Goal: Task Accomplishment & Management: Complete application form

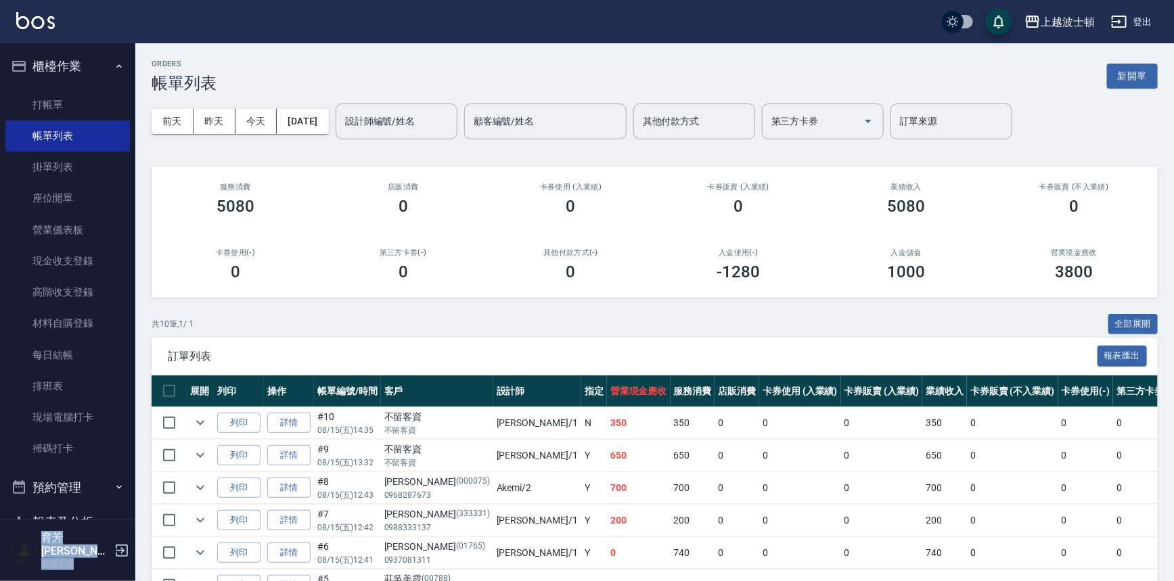
scroll to position [76, 0]
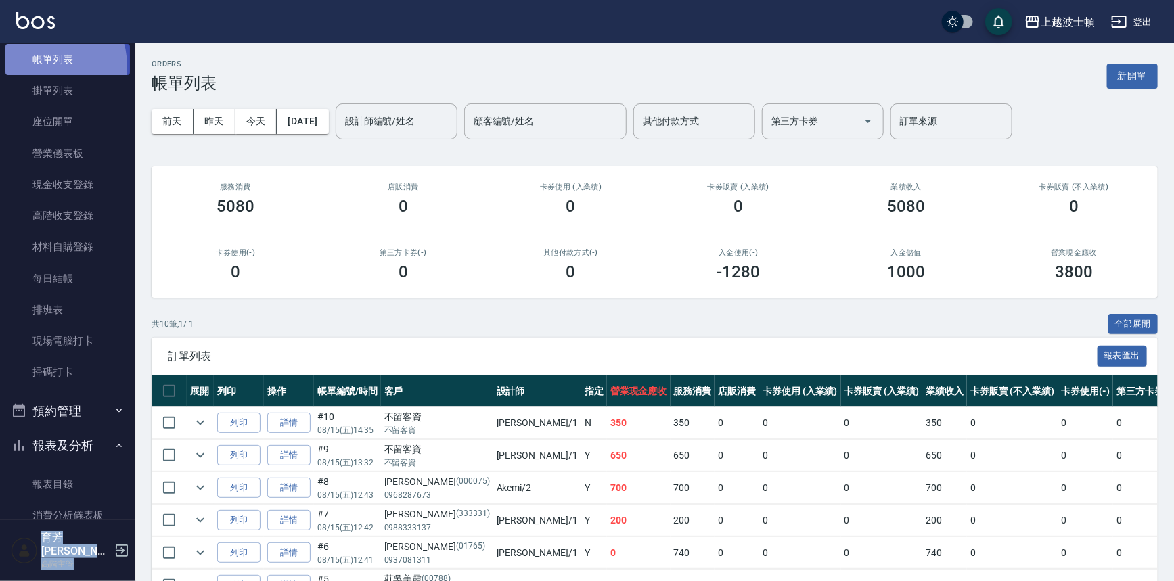
click at [43, 66] on link "帳單列表" at bounding box center [67, 59] width 124 height 31
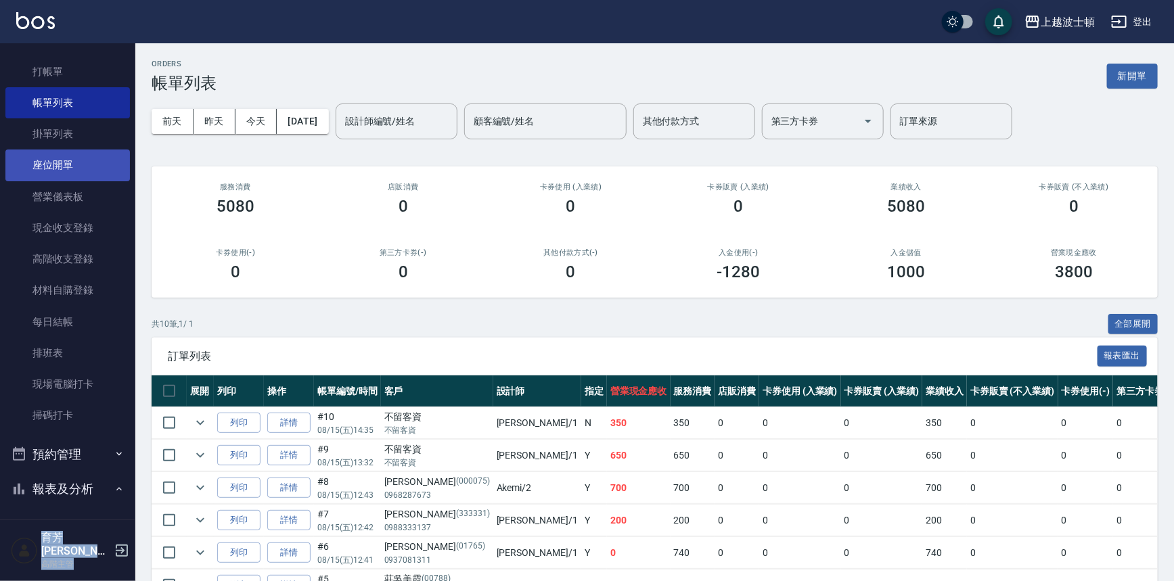
scroll to position [0, 0]
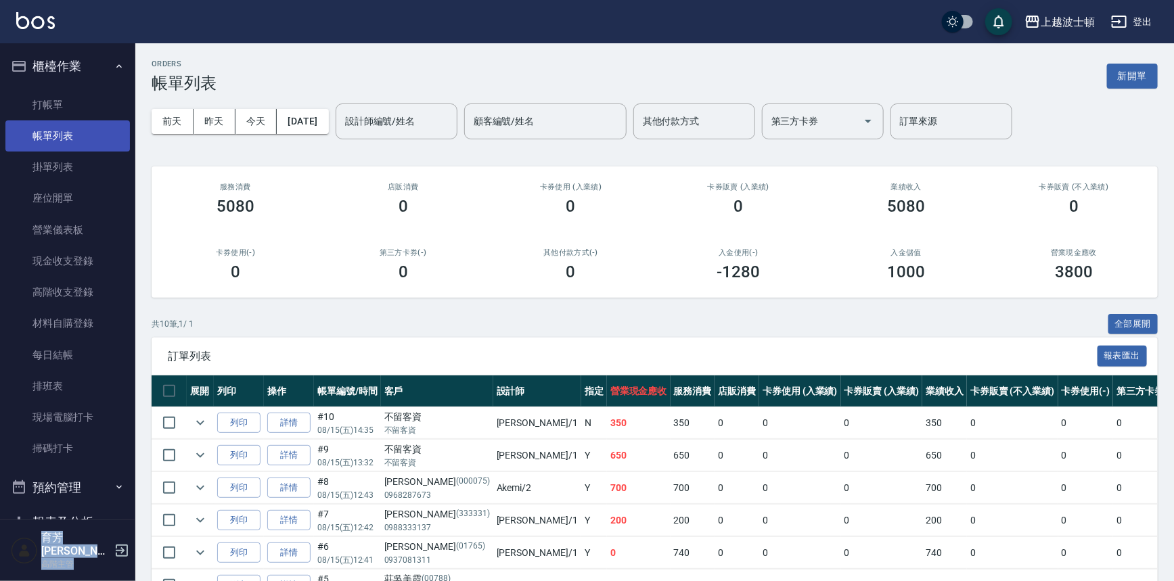
click at [72, 122] on link "帳單列表" at bounding box center [67, 135] width 124 height 31
click at [72, 108] on link "打帳單" at bounding box center [67, 104] width 124 height 31
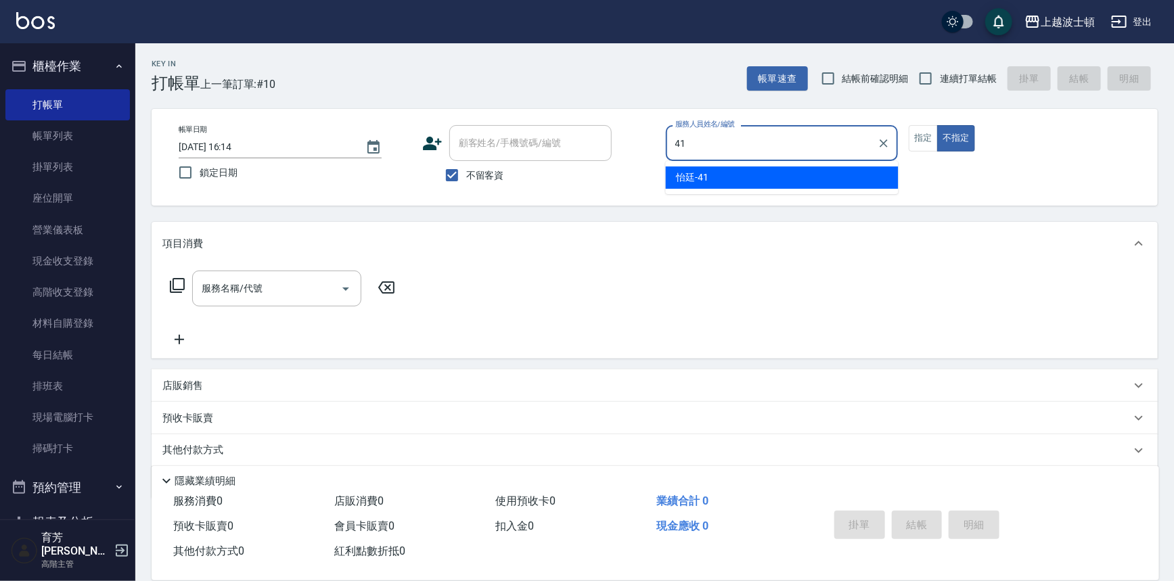
type input "怡廷-41"
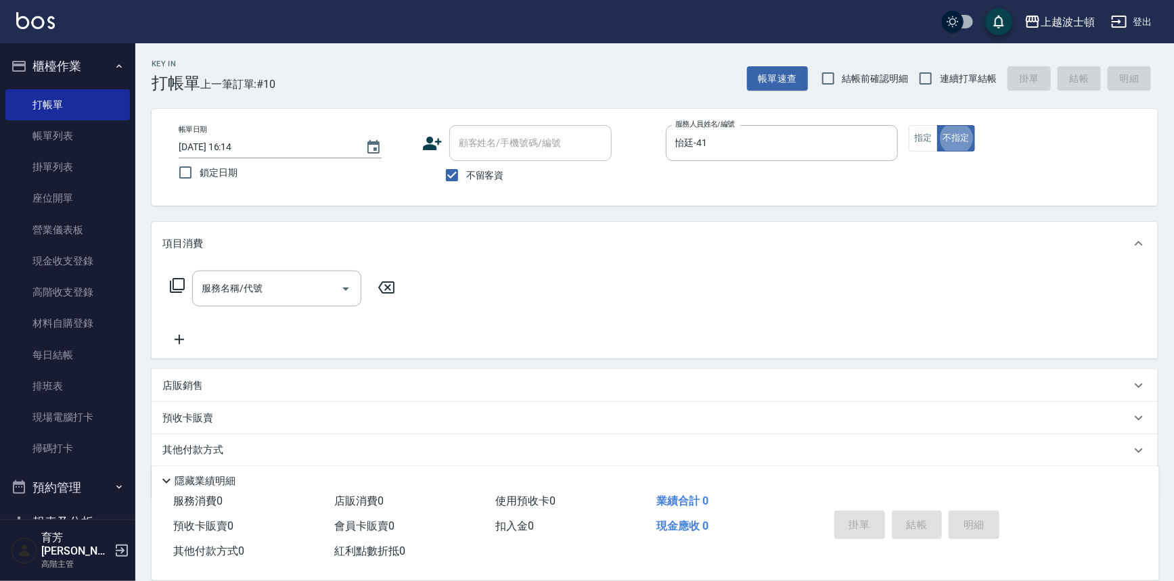
type button "false"
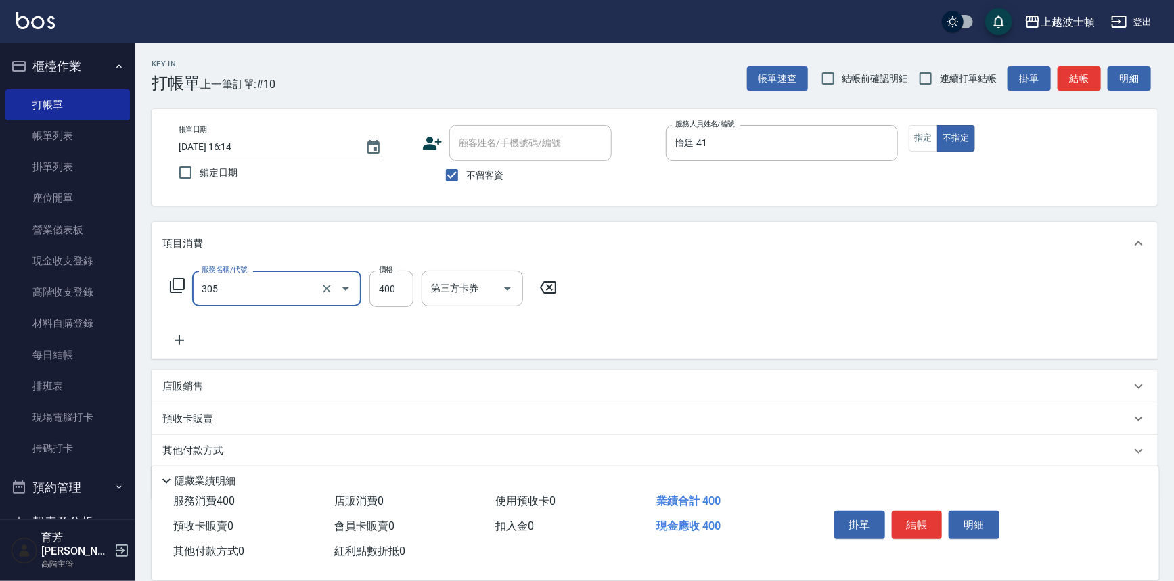
type input "剪髮(305)"
type input "350"
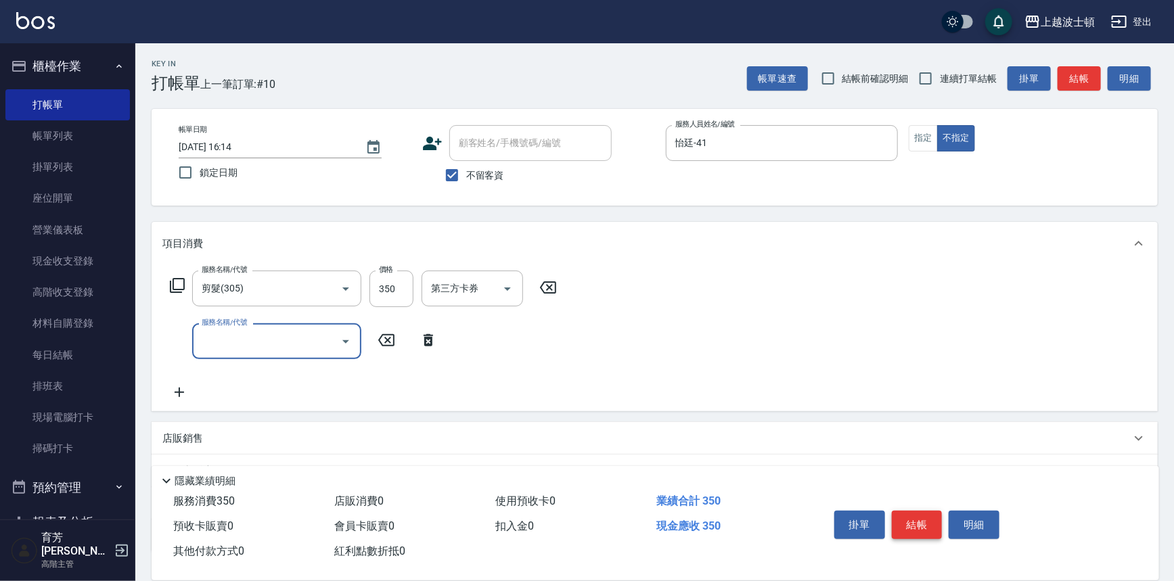
click at [921, 528] on button "結帳" at bounding box center [917, 525] width 51 height 28
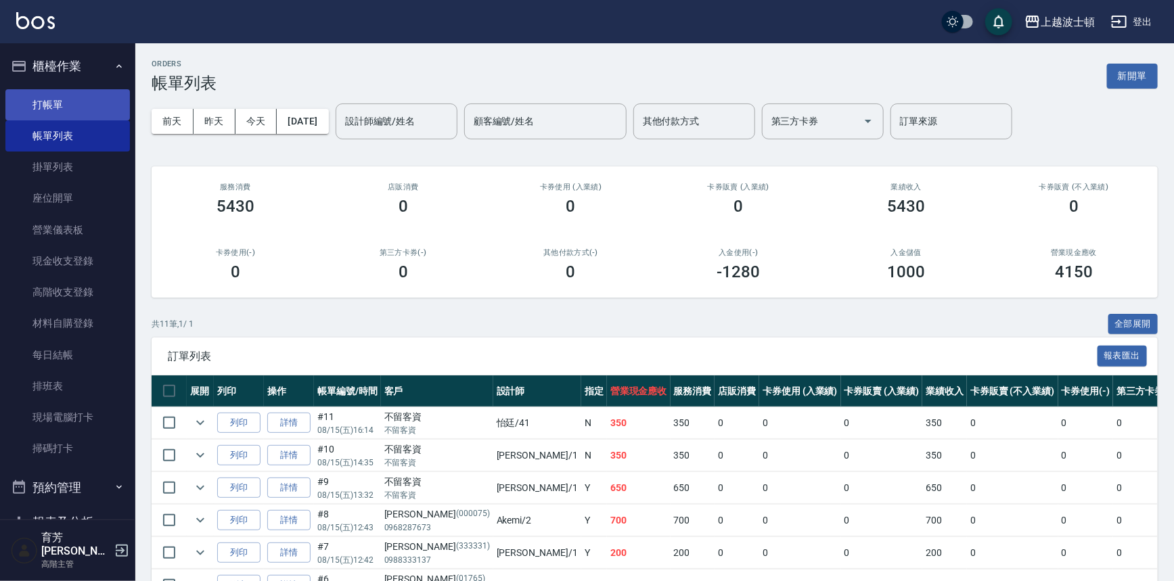
click at [53, 108] on link "打帳單" at bounding box center [67, 104] width 124 height 31
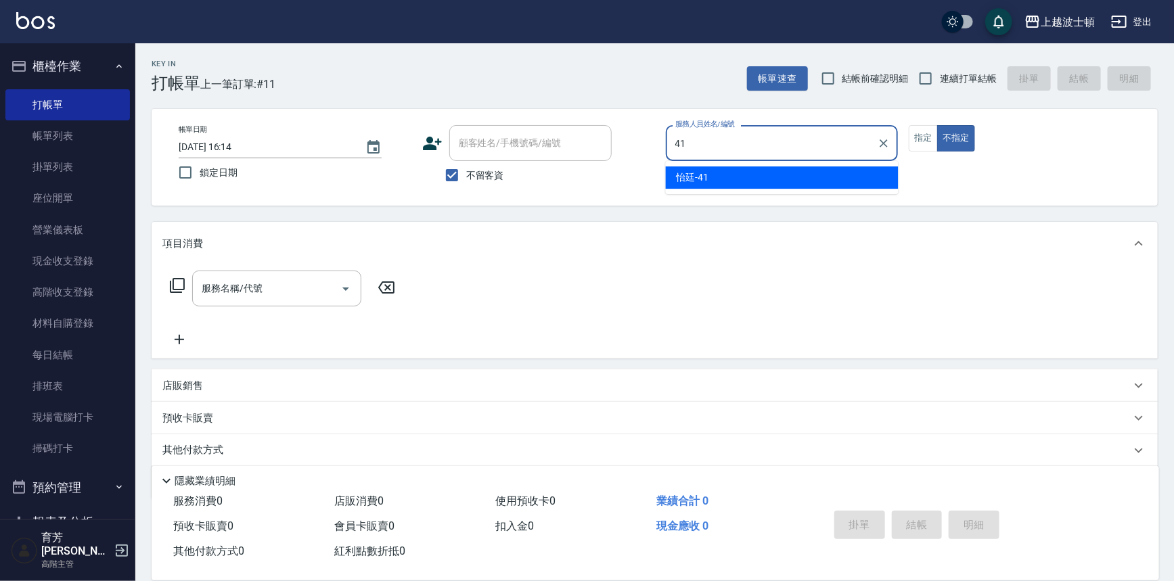
type input "怡廷-41"
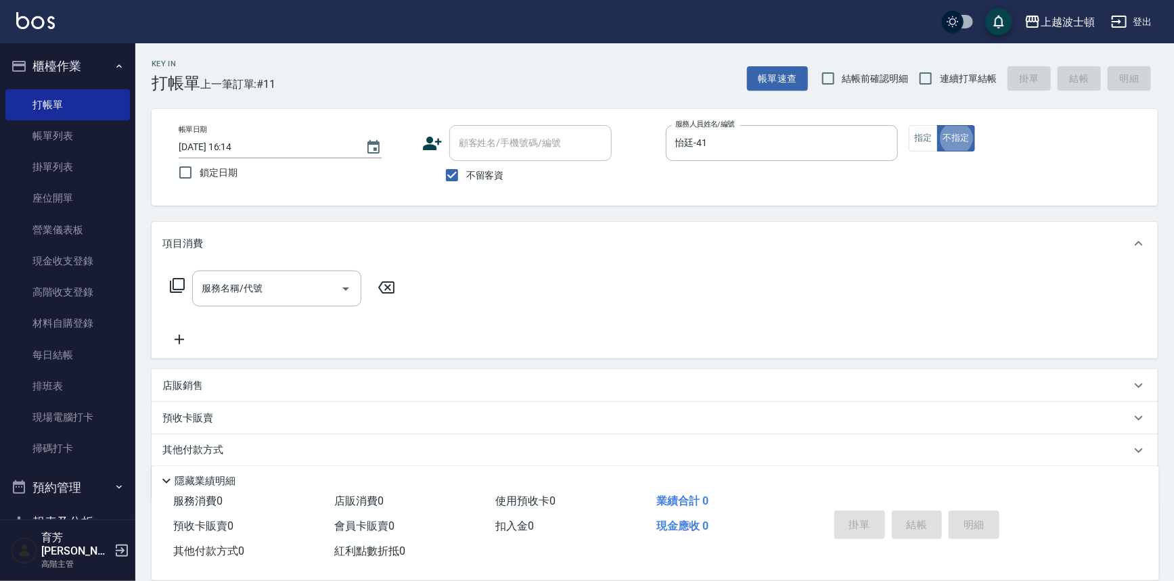
type button "false"
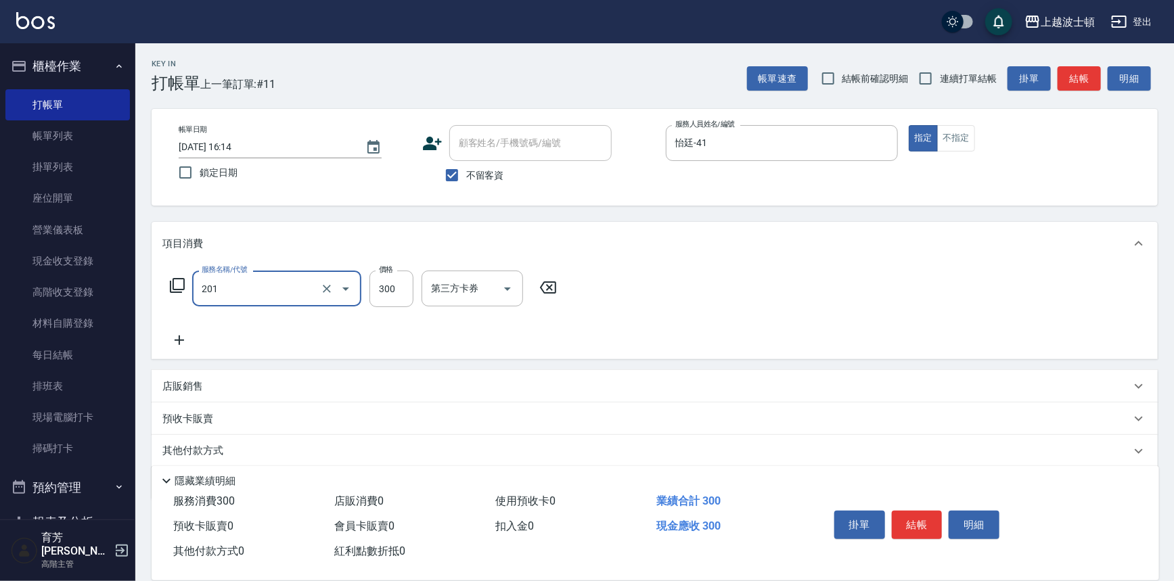
type input "洗髮(201)"
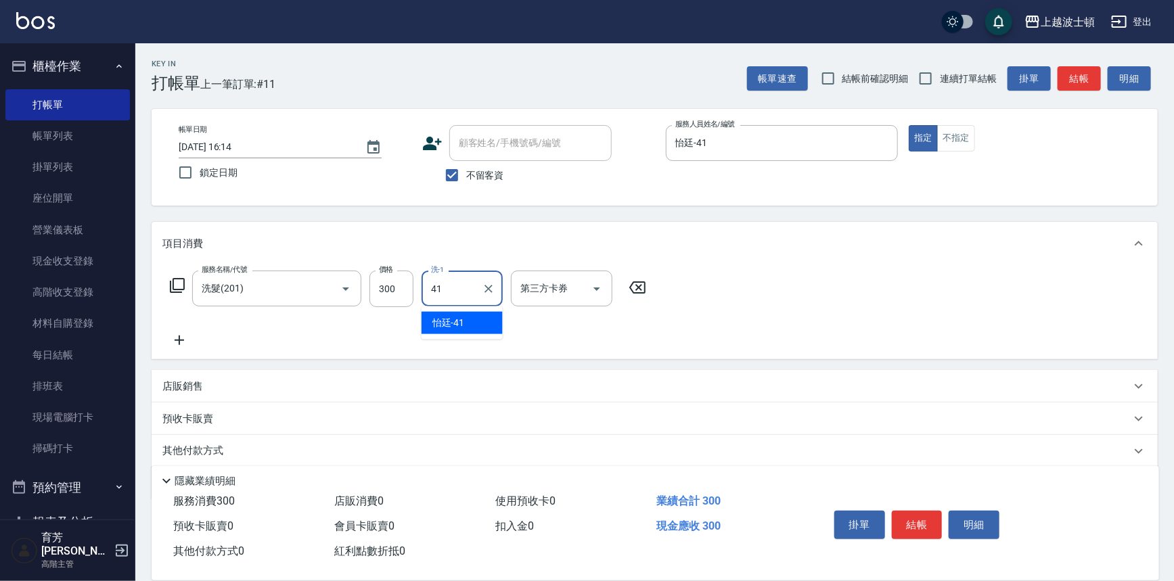
type input "怡廷-41"
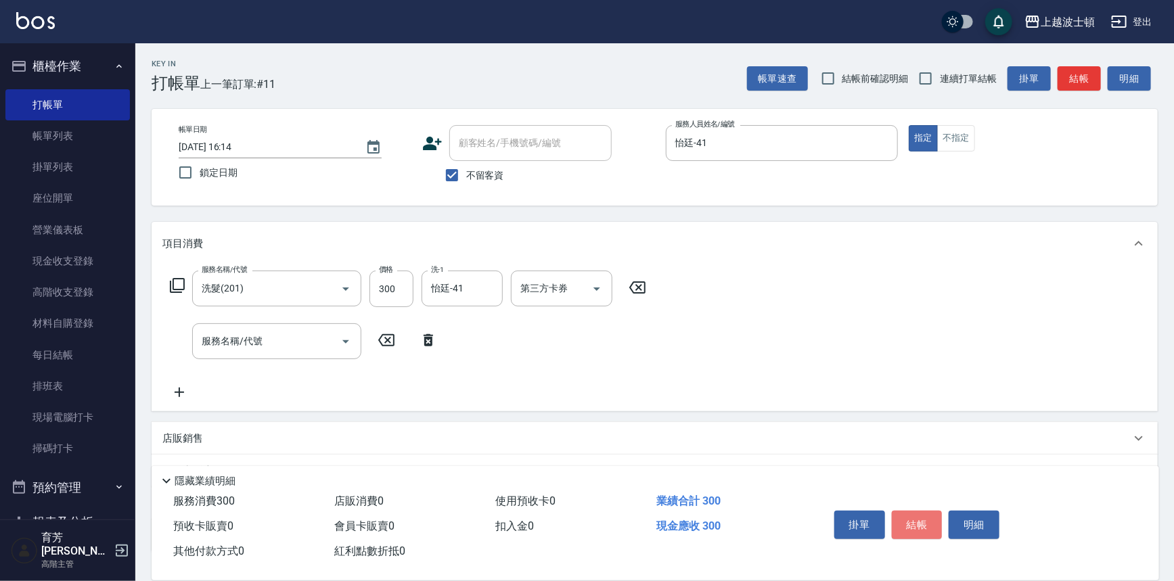
drag, startPoint x: 915, startPoint y: 513, endPoint x: 898, endPoint y: 498, distance: 22.5
click at [913, 511] on button "結帳" at bounding box center [917, 525] width 51 height 28
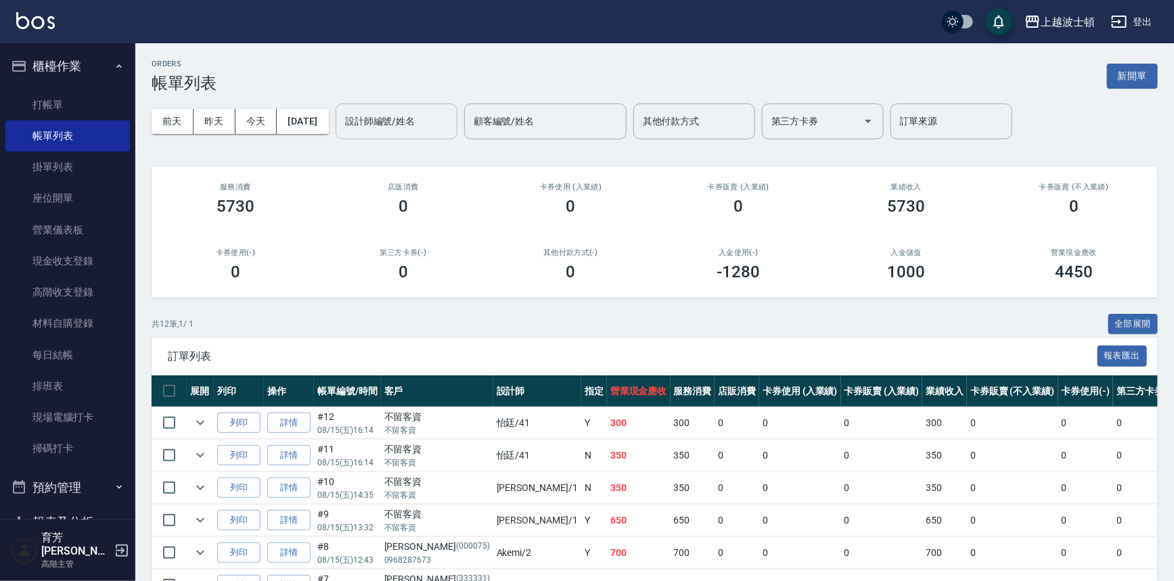
click at [389, 116] on input "設計師編號/姓名" at bounding box center [397, 122] width 110 height 24
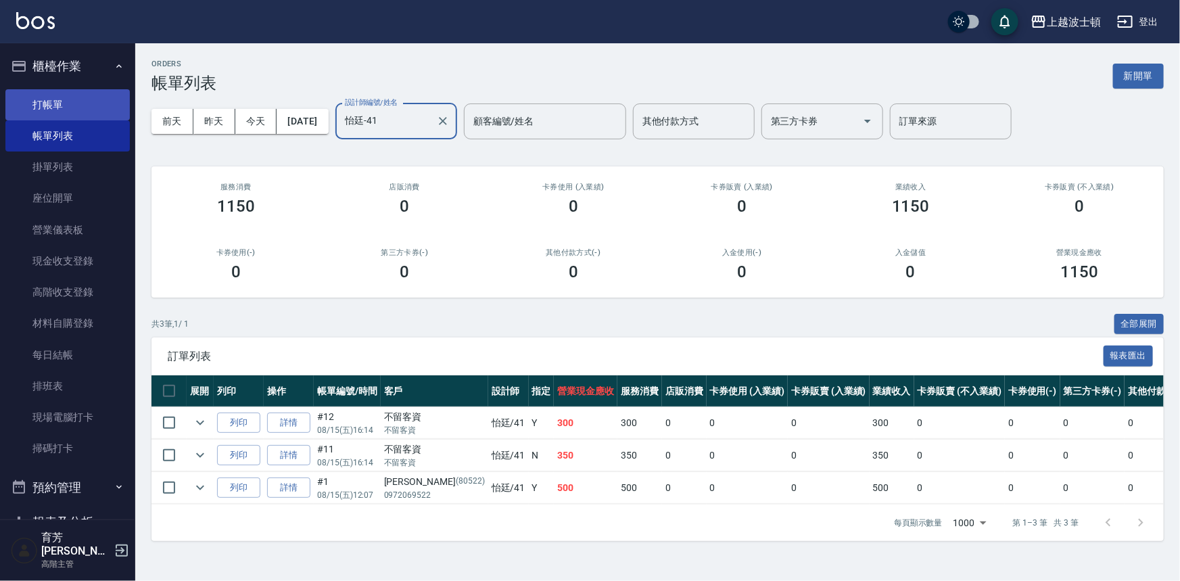
type input "怡廷-41"
click at [88, 100] on link "打帳單" at bounding box center [67, 104] width 124 height 31
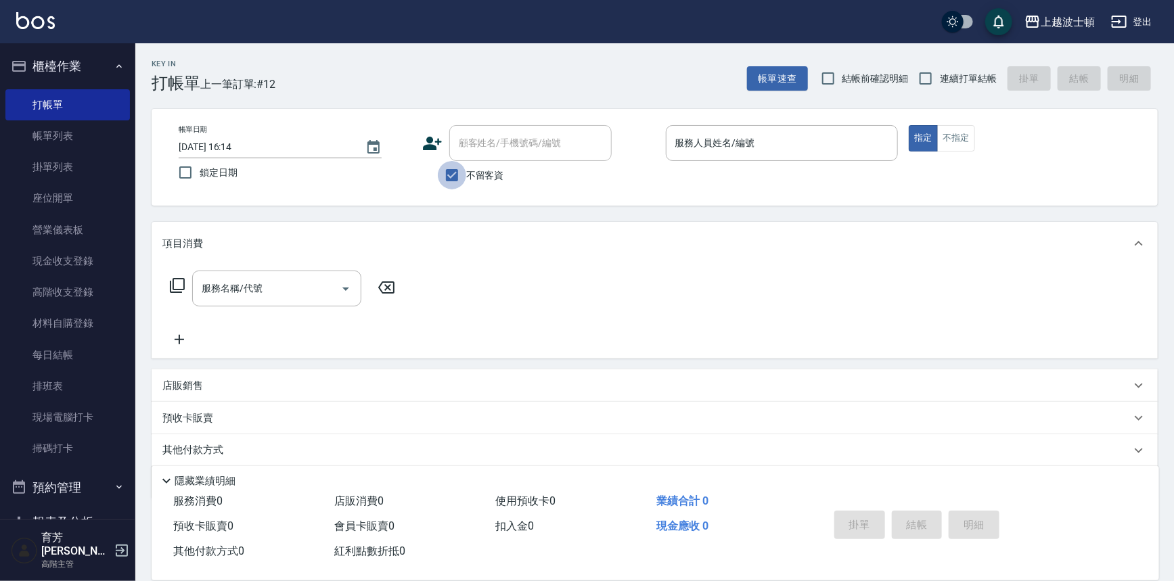
drag, startPoint x: 456, startPoint y: 175, endPoint x: 514, endPoint y: 138, distance: 68.7
click at [456, 174] on input "不留客資" at bounding box center [452, 175] width 28 height 28
checkbox input "false"
click at [514, 138] on input "顧客姓名/手機號碼/編號" at bounding box center [520, 143] width 130 height 24
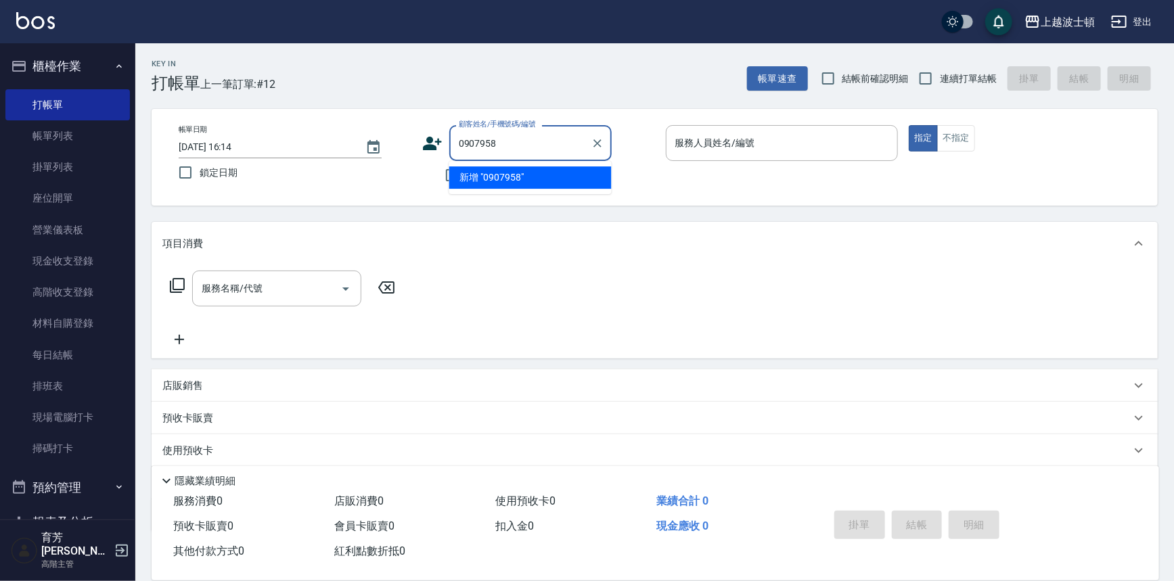
type input "0907958"
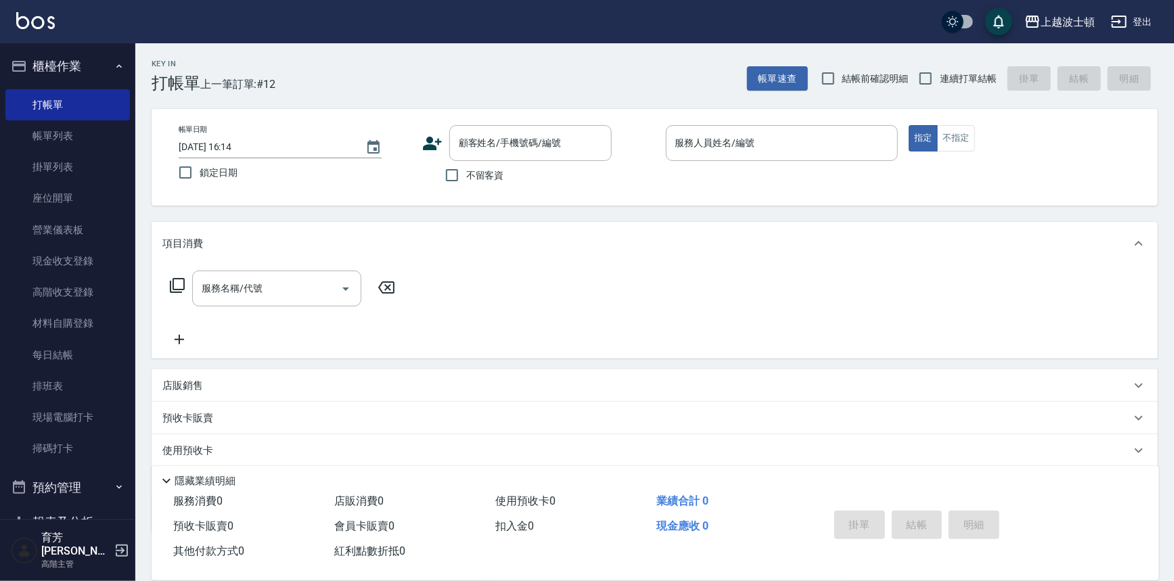
click at [432, 147] on icon at bounding box center [432, 144] width 19 height 14
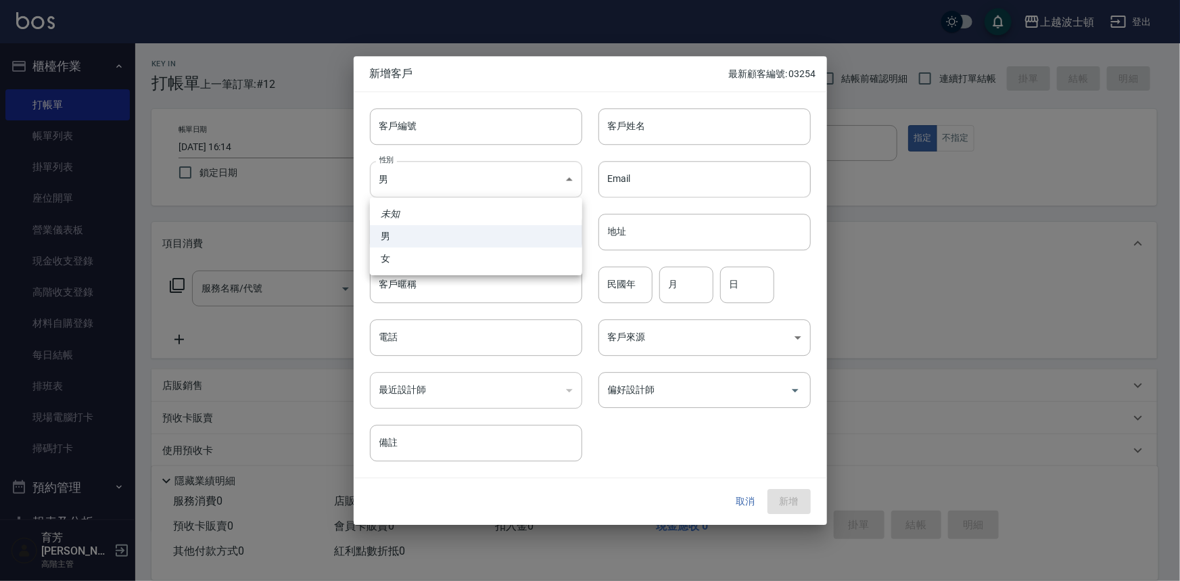
click at [400, 183] on body "上越波士頓 登出 櫃檯作業 打帳單 帳單列表 掛單列表 座位開單 營業儀表板 現金收支登錄 高階收支登錄 材料自購登錄 每日結帳 排班表 現場電腦打卡 掃碼打…" at bounding box center [590, 329] width 1180 height 659
click at [430, 264] on li "女" at bounding box center [476, 259] width 212 height 22
type input "[DEMOGRAPHIC_DATA]"
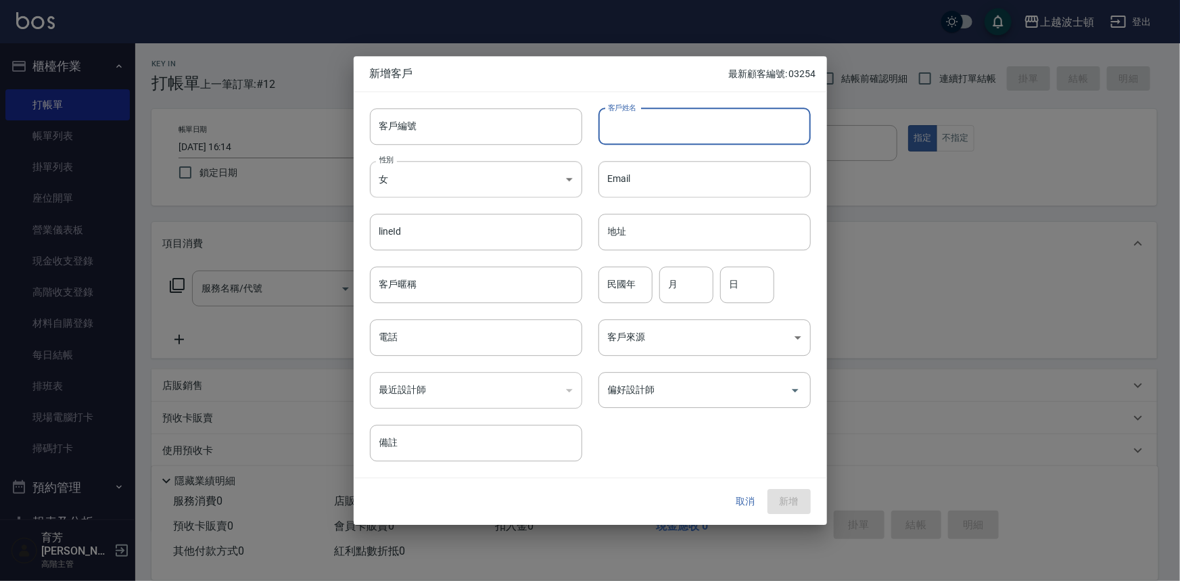
click at [615, 131] on input "客戶姓名" at bounding box center [705, 126] width 212 height 37
click at [938, 263] on div at bounding box center [590, 290] width 1180 height 581
click at [687, 115] on input "[GEOGRAPHIC_DATA]" at bounding box center [705, 126] width 212 height 37
type input "林小姐"
click at [706, 196] on input "Email" at bounding box center [705, 179] width 212 height 37
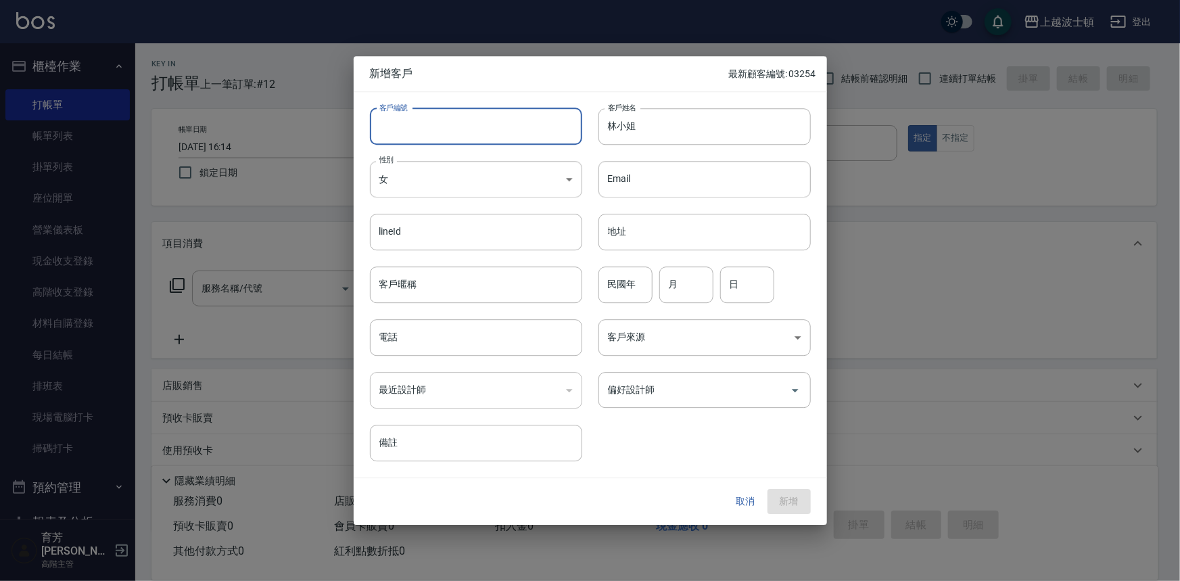
click at [418, 127] on input "客戶編號" at bounding box center [476, 126] width 212 height 37
type input "0907958"
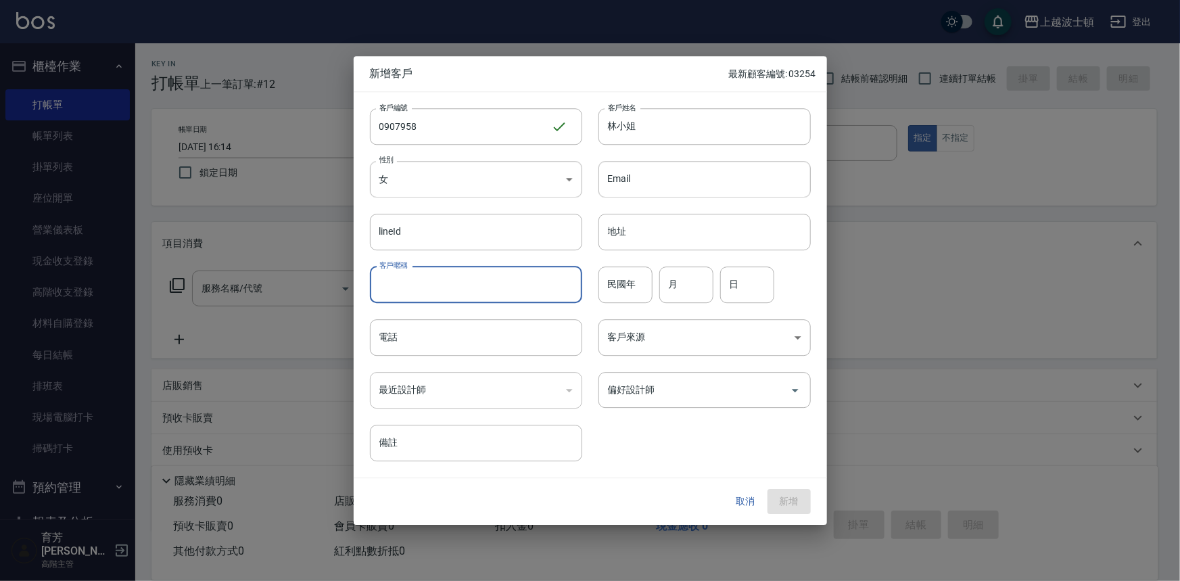
click at [383, 285] on input "客戶暱稱" at bounding box center [476, 285] width 212 height 37
type input "[PERSON_NAME]小姐小姐"
click at [521, 259] on div "客戶暱稱 [PERSON_NAME]小姐小姐 客戶暱稱" at bounding box center [468, 276] width 229 height 53
click at [500, 325] on input "電話" at bounding box center [476, 337] width 212 height 37
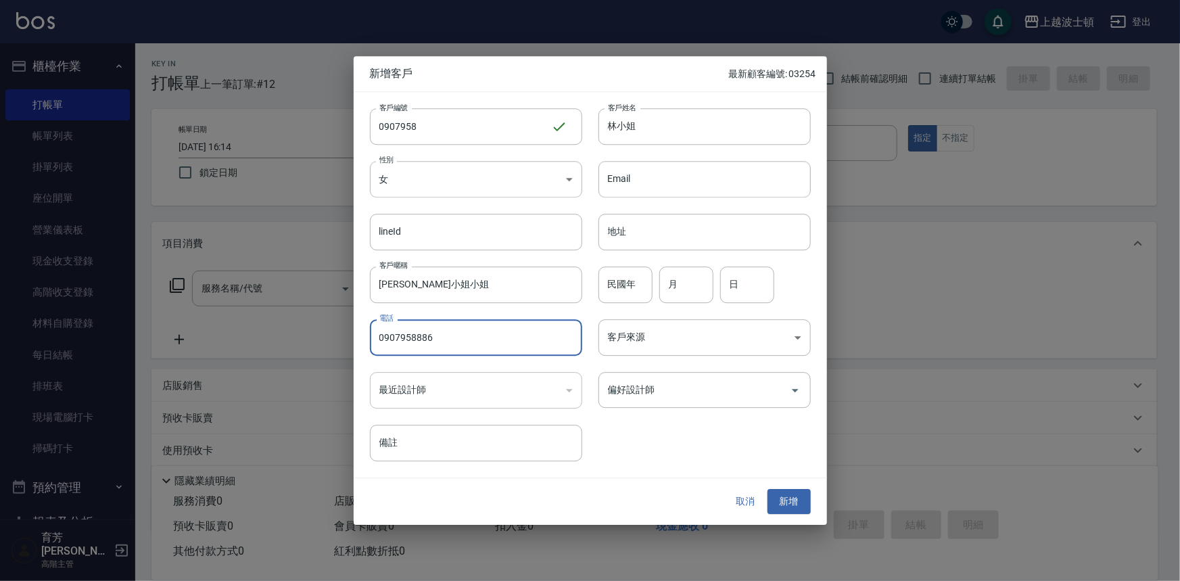
type input "0907958886"
click at [554, 386] on div "​" at bounding box center [476, 390] width 212 height 37
click at [620, 386] on input "偏好設計師" at bounding box center [695, 390] width 180 height 24
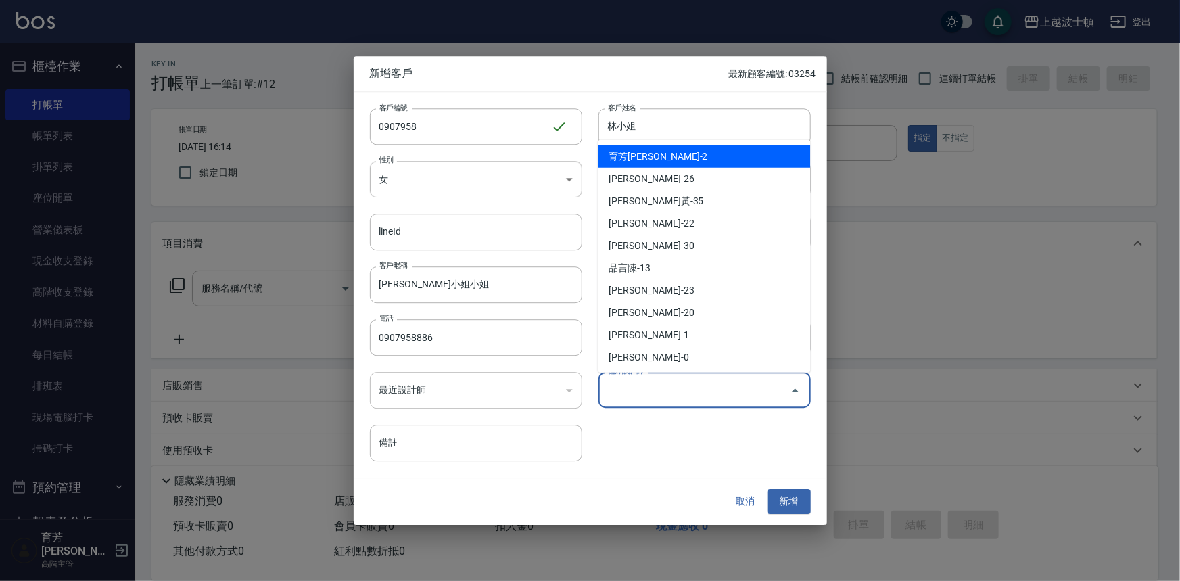
click at [648, 162] on li "育芳[PERSON_NAME]-2" at bounding box center [705, 156] width 212 height 22
type input "育芳[PERSON_NAME]"
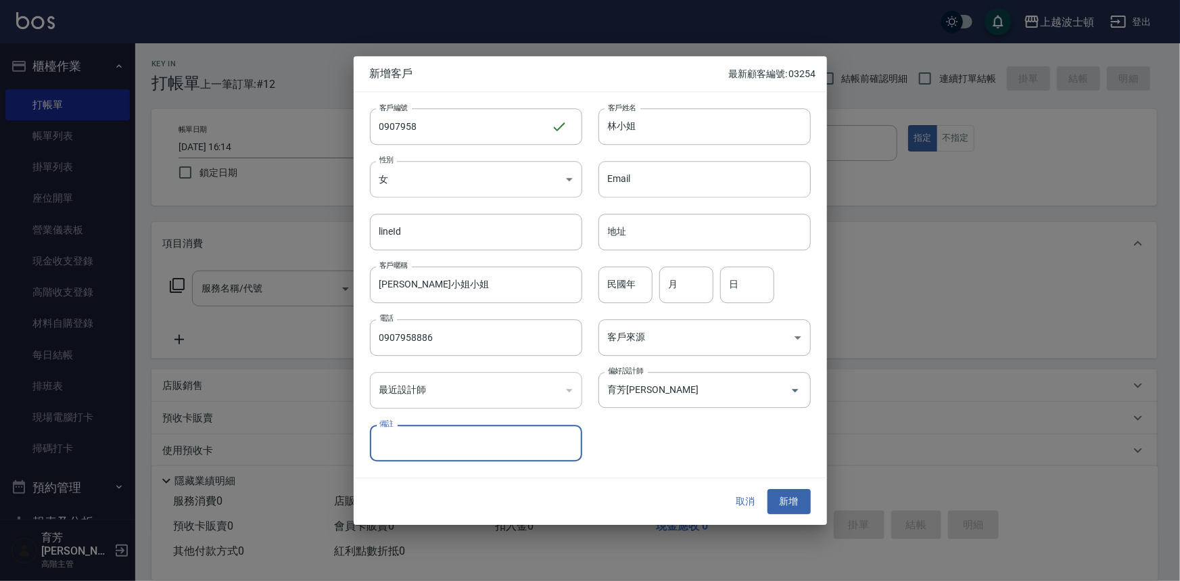
click at [784, 507] on button "新增" at bounding box center [789, 502] width 43 height 25
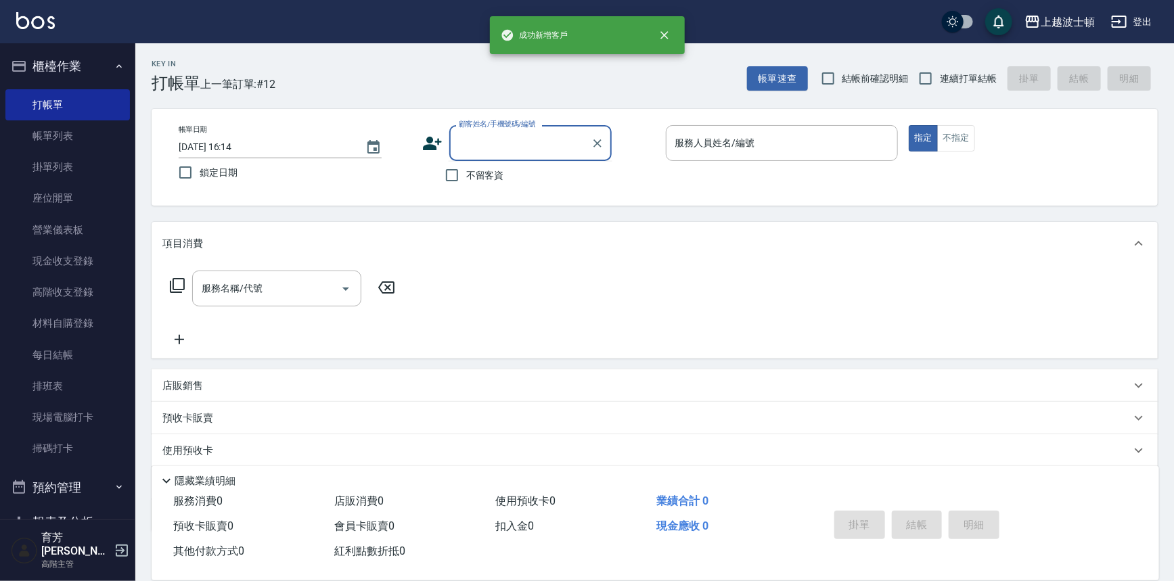
click at [516, 145] on input "顧客姓名/手機號碼/編號" at bounding box center [520, 143] width 130 height 24
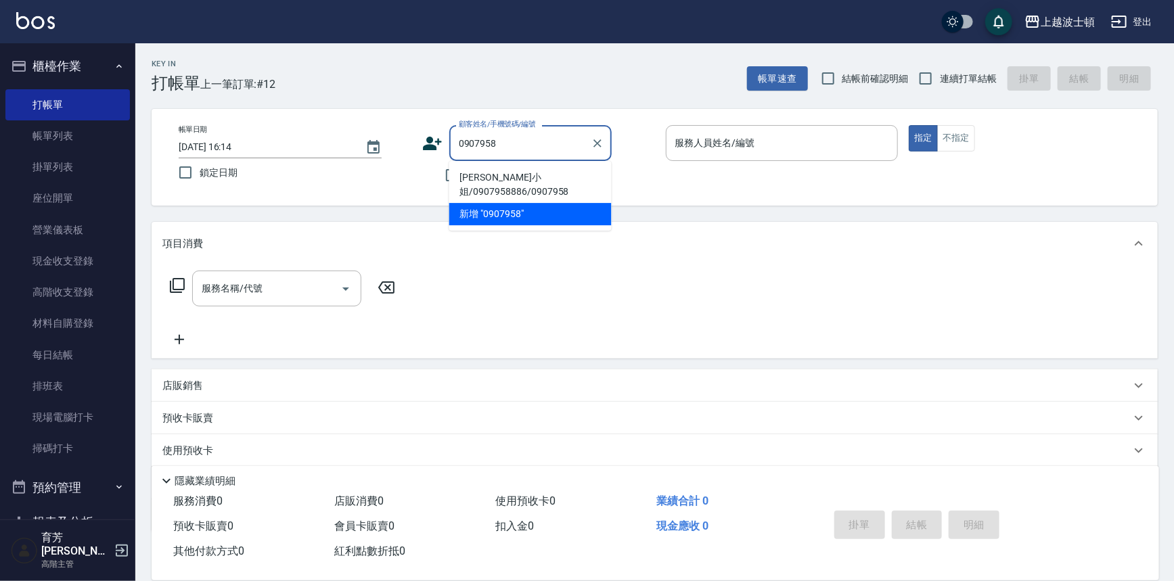
click at [528, 176] on li "[PERSON_NAME]小姐/0907958886/0907958" at bounding box center [530, 184] width 162 height 37
type input "[PERSON_NAME]小姐/0907958886/0907958"
type input "Akemi-2"
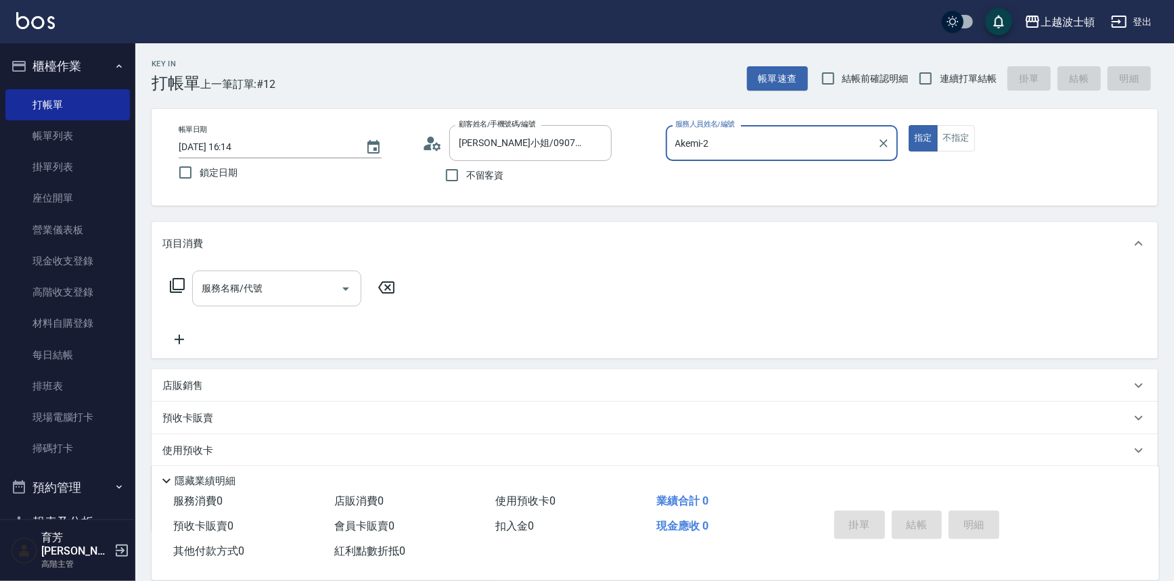
click at [239, 299] on input "服務名稱/代號" at bounding box center [266, 289] width 137 height 24
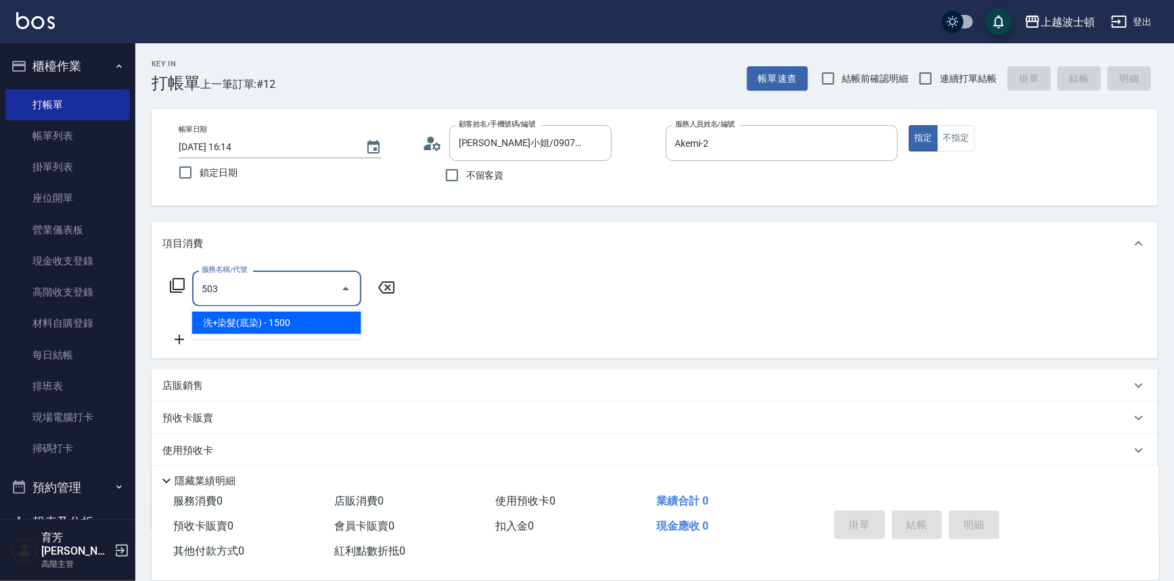
click at [308, 325] on span "洗+染髮(底染) - 1500" at bounding box center [276, 323] width 169 height 22
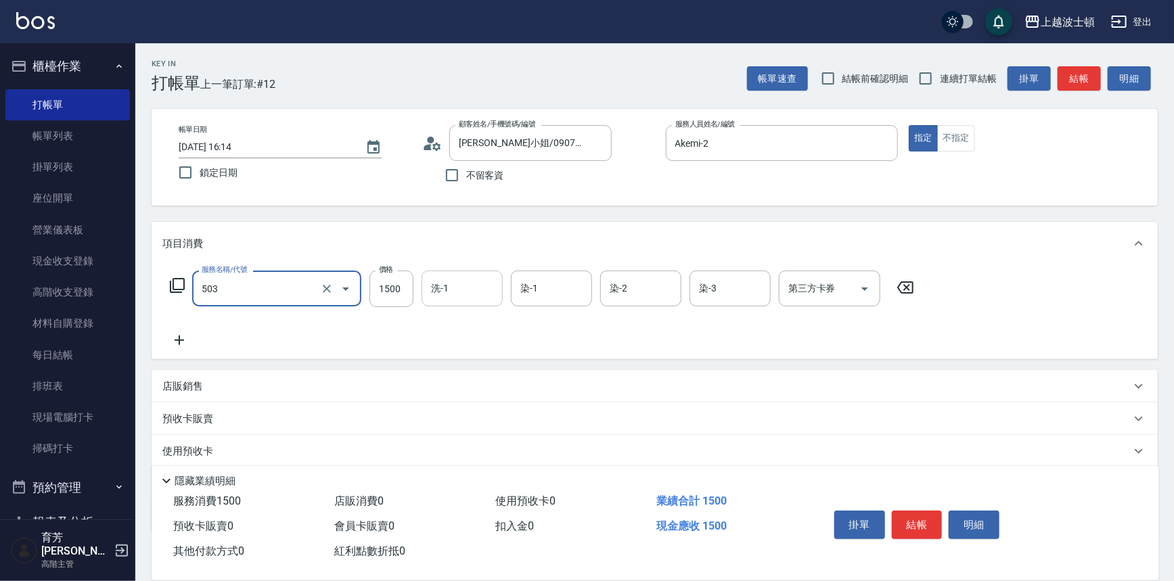
type input "洗+染髮(底染)(503)"
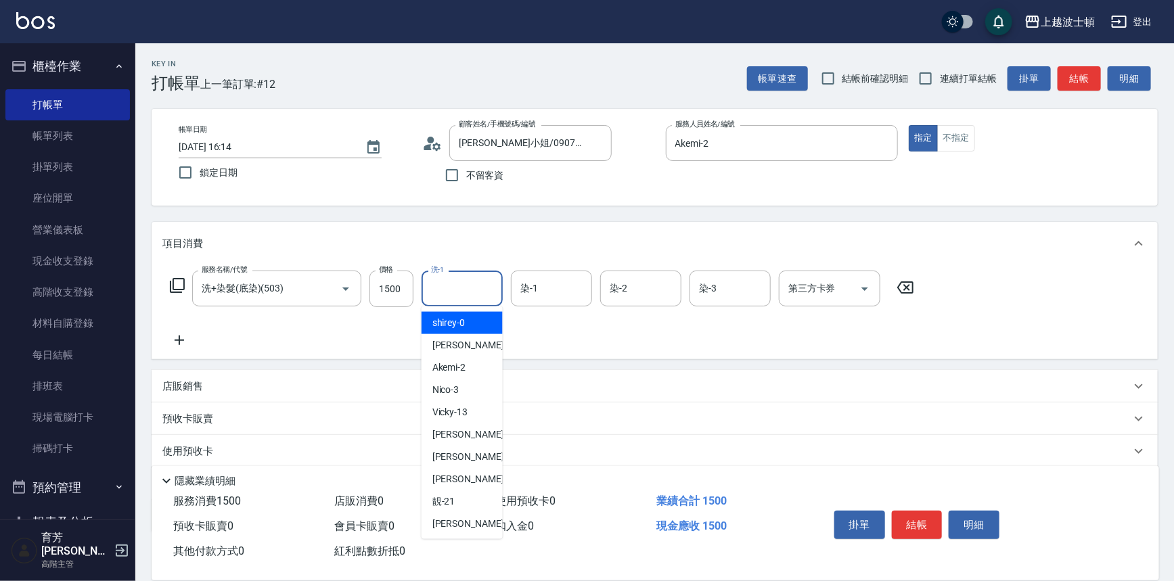
click at [460, 292] on input "洗-1" at bounding box center [462, 289] width 69 height 24
click at [480, 371] on div "Akemi -2" at bounding box center [461, 367] width 81 height 22
type input "Akemi-2"
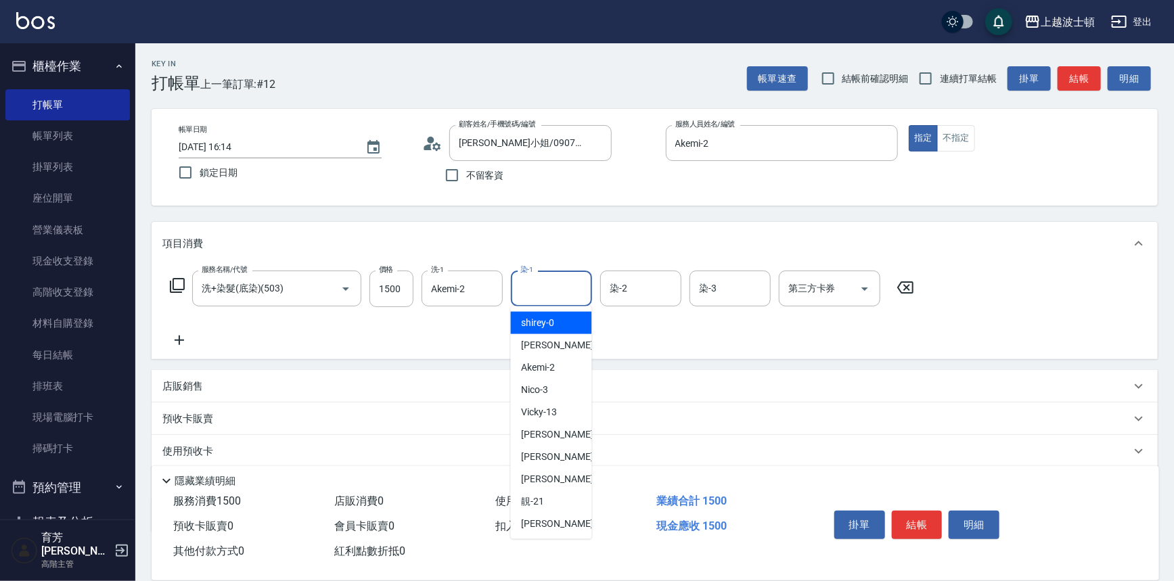
click at [538, 296] on input "染-1" at bounding box center [551, 289] width 69 height 24
click at [563, 366] on div "Akemi -2" at bounding box center [551, 367] width 81 height 22
type input "Akemi-2"
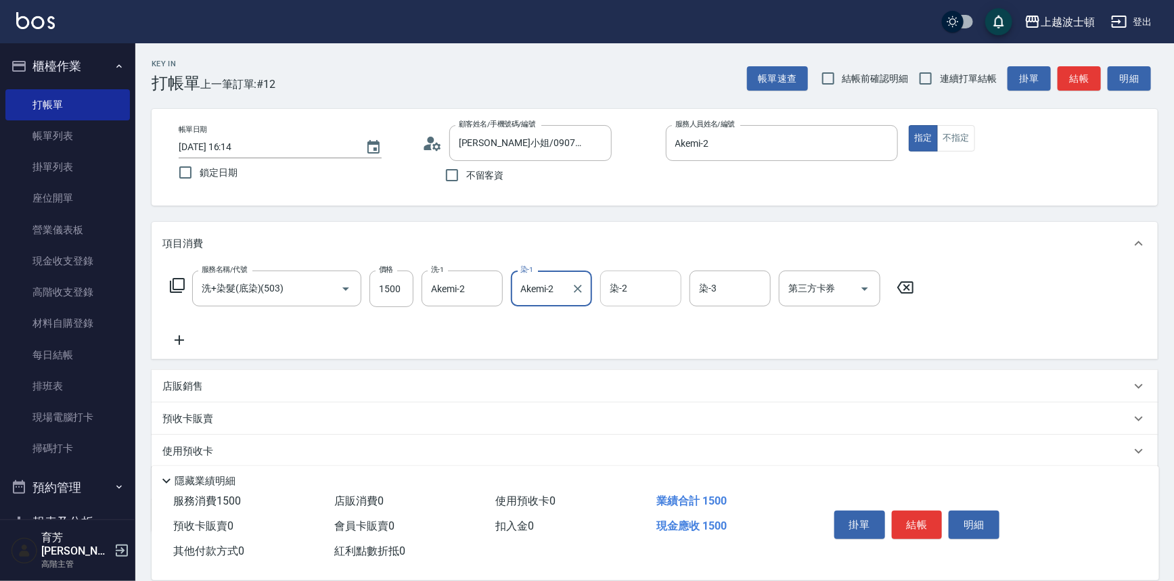
click at [623, 292] on input "染-2" at bounding box center [640, 289] width 69 height 24
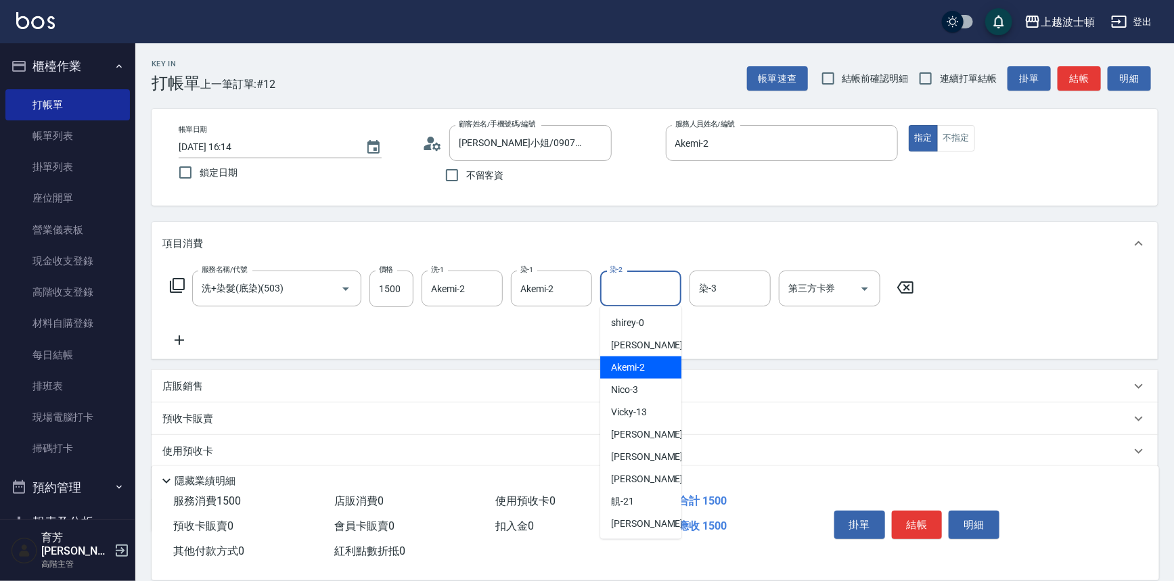
click at [660, 361] on div "Akemi -2" at bounding box center [640, 367] width 81 height 22
type input "Akemi-2"
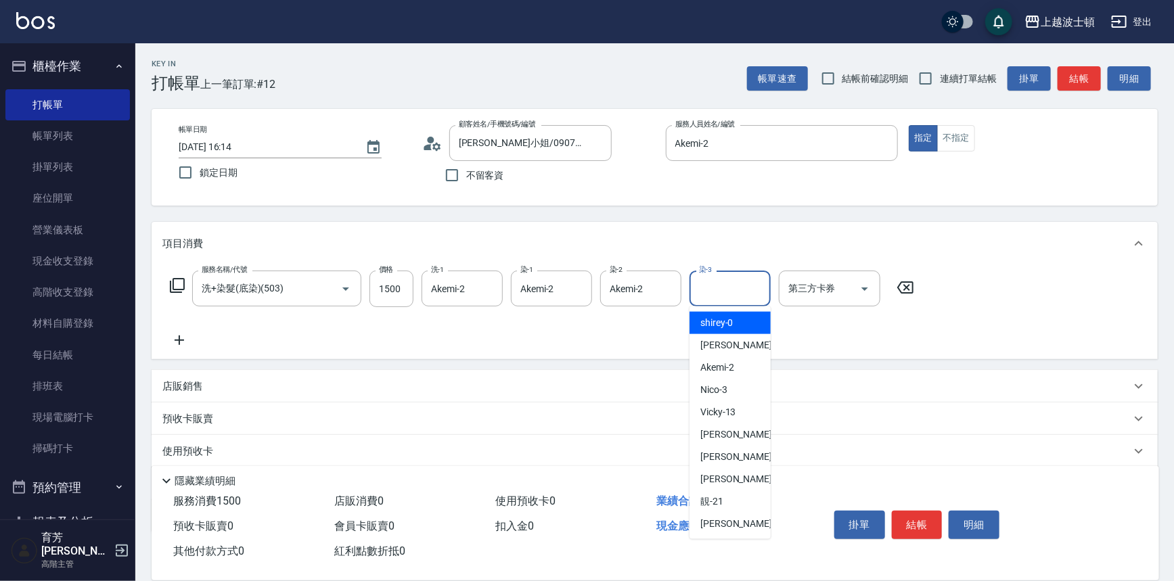
click at [717, 279] on input "染-3" at bounding box center [729, 289] width 69 height 24
click at [741, 364] on div "Akemi -2" at bounding box center [729, 367] width 81 height 22
type input "Akemi-2"
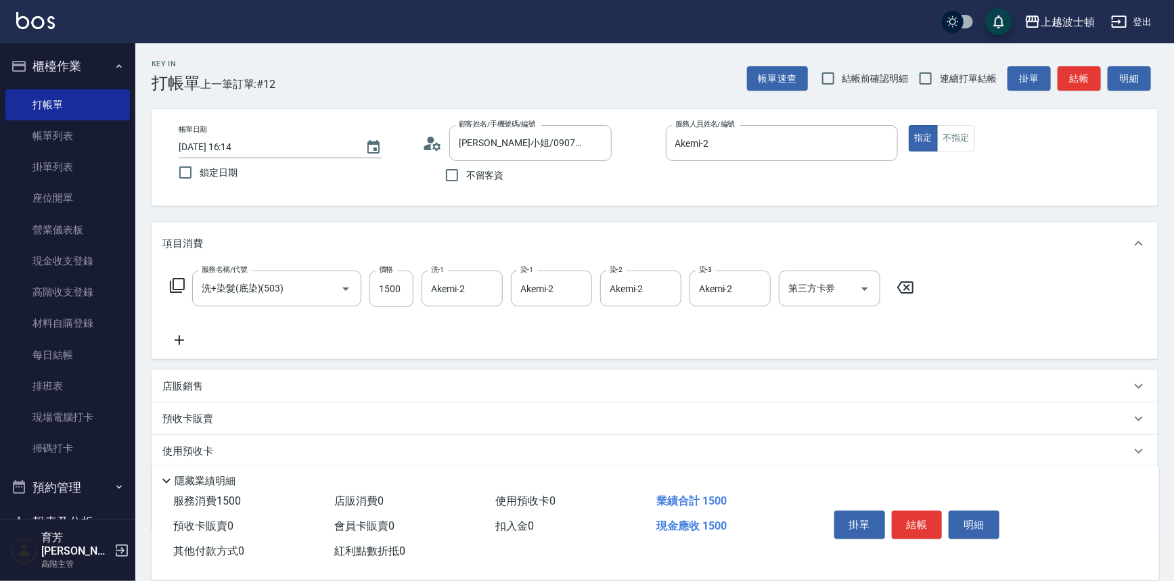
click at [179, 338] on icon at bounding box center [179, 340] width 9 height 9
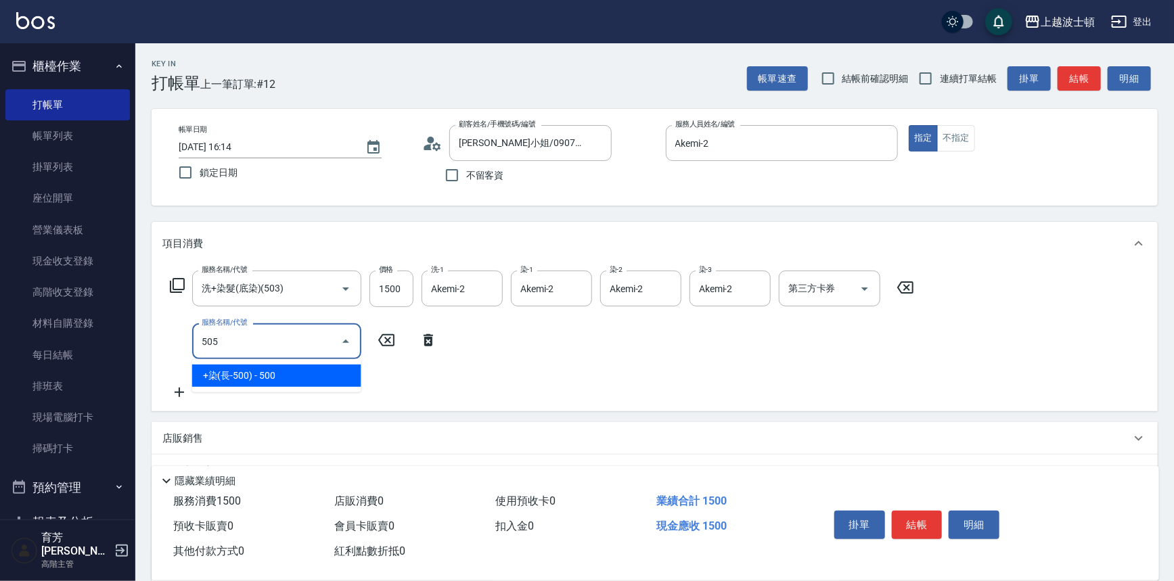
click at [271, 371] on span "+染(長-500) - 500" at bounding box center [276, 376] width 169 height 22
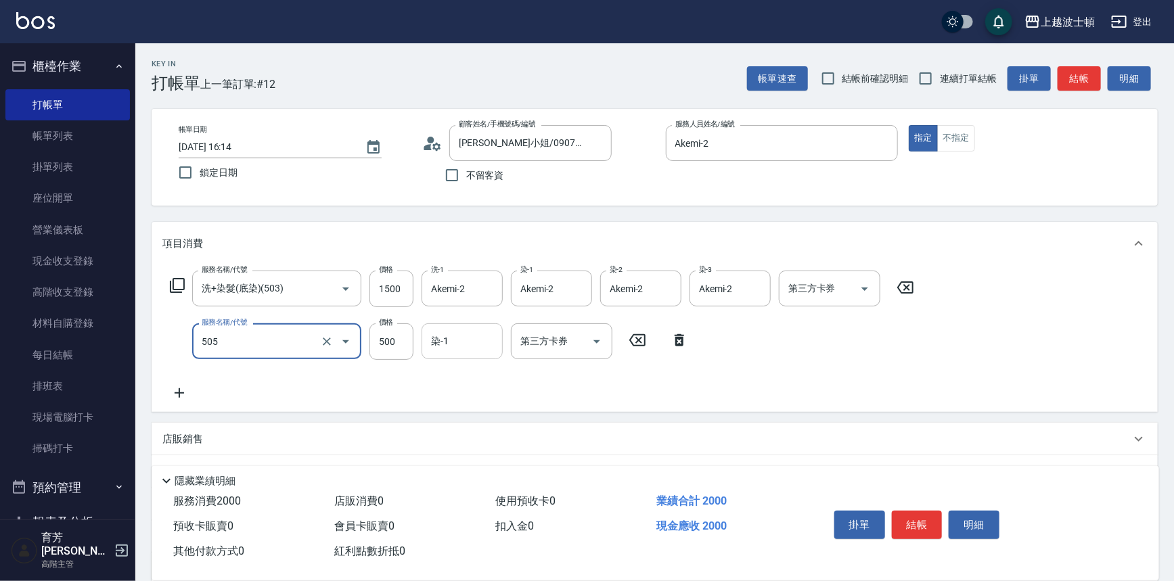
type input "+染(長-500)(505)"
click at [460, 342] on input "染-1" at bounding box center [462, 341] width 69 height 24
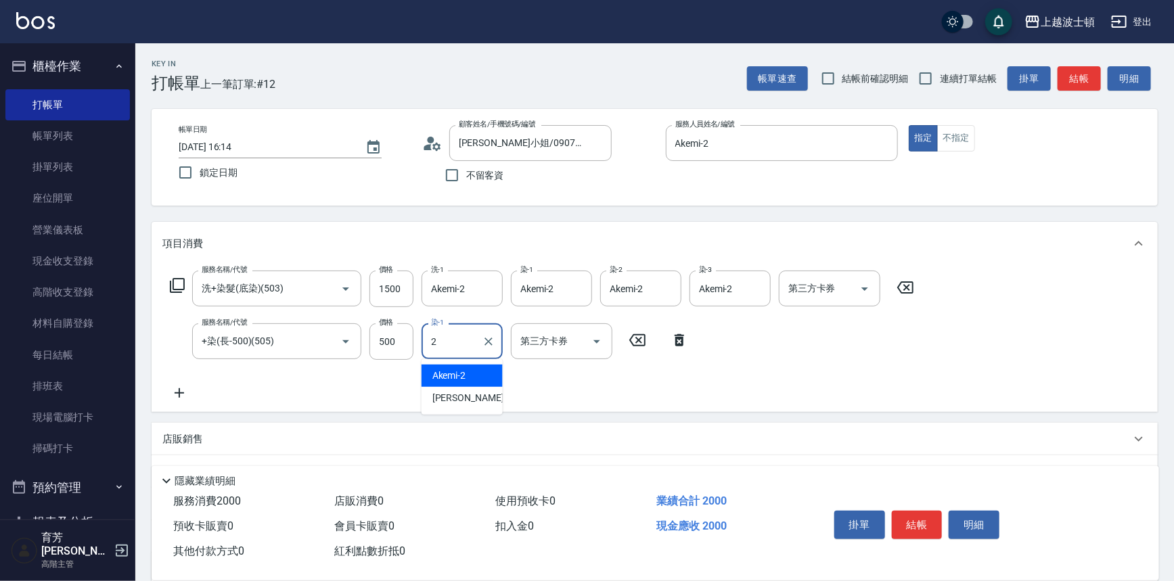
click at [463, 374] on span "Akemi -2" at bounding box center [449, 376] width 34 height 14
type input "Akemi-2"
click at [178, 392] on icon at bounding box center [179, 393] width 34 height 16
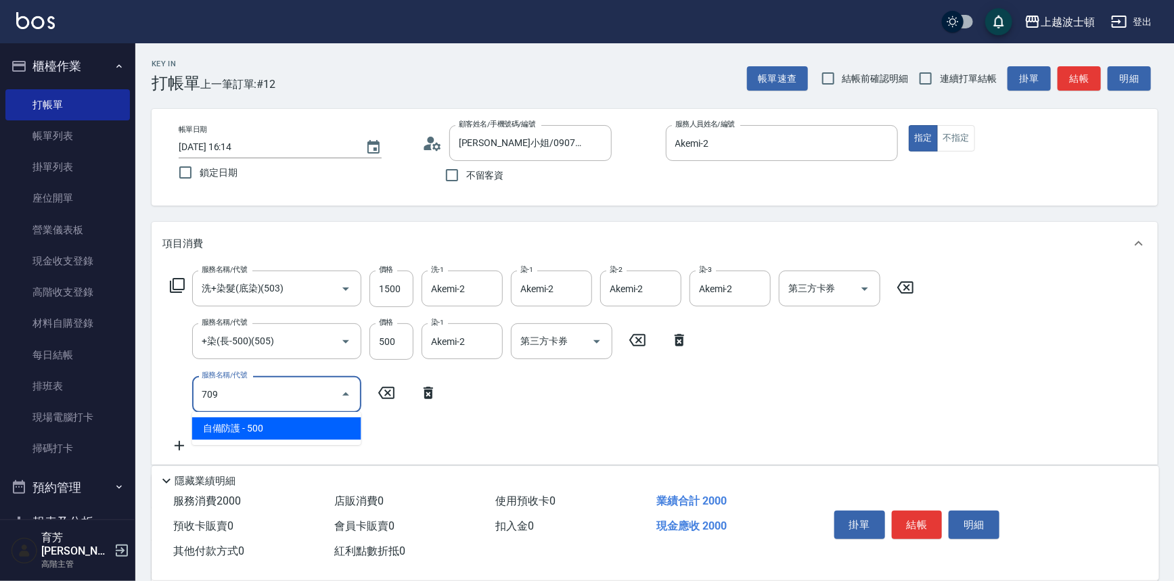
click at [246, 428] on span "自備防護 - 500" at bounding box center [276, 428] width 169 height 22
type input "自備防護(709)"
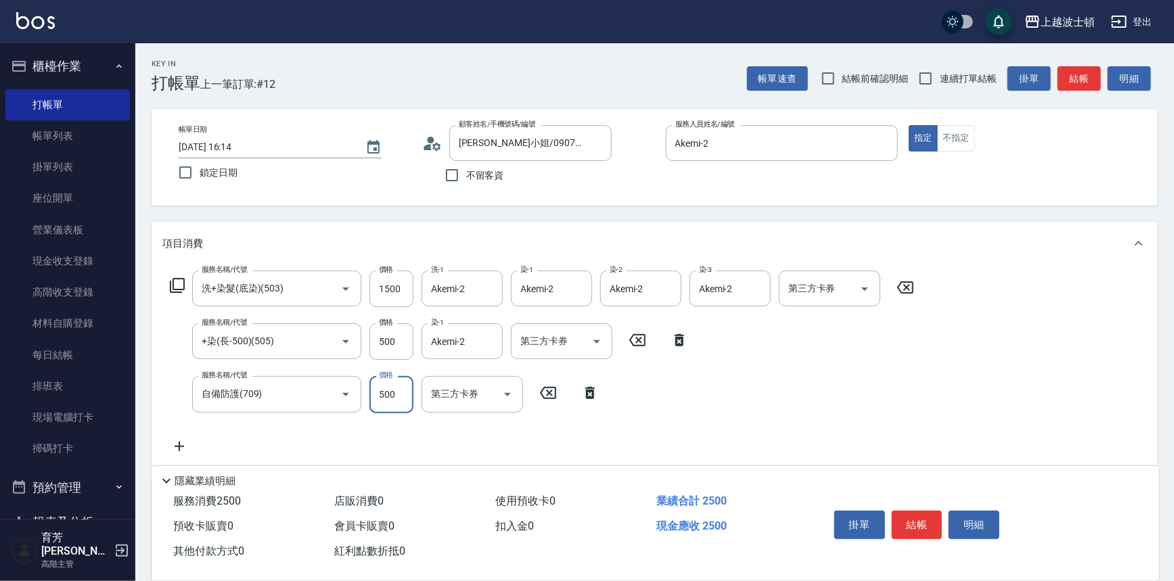
click at [384, 400] on input "500" at bounding box center [391, 394] width 44 height 37
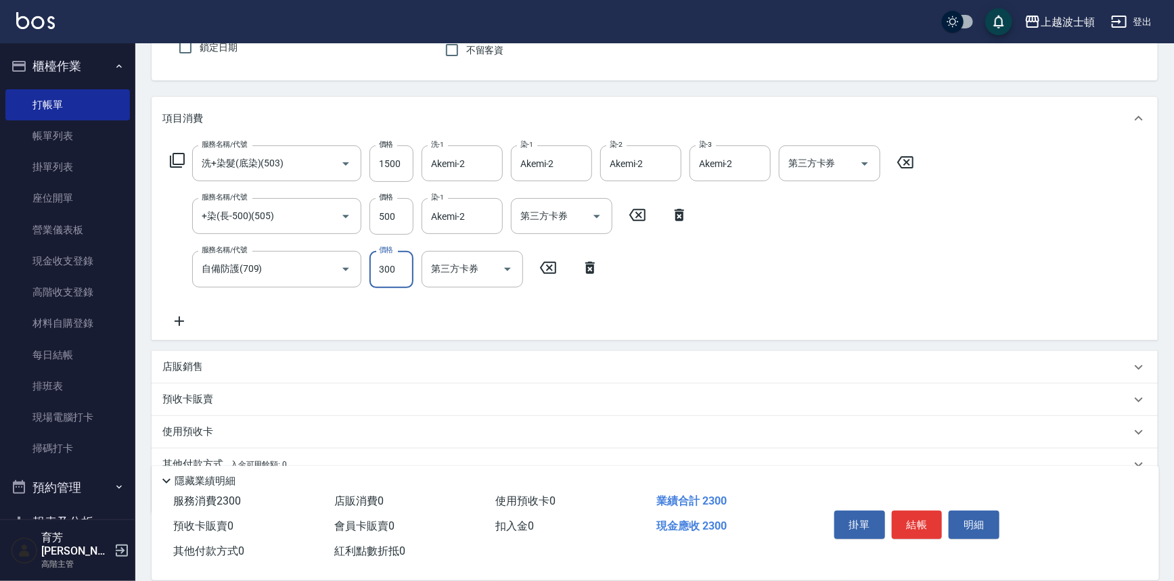
scroll to position [127, 0]
drag, startPoint x: 371, startPoint y: 266, endPoint x: 456, endPoint y: 285, distance: 87.3
click at [456, 285] on div "服務名稱/代號 自備防護(709) 服務名稱/代號 價格 300 價格 第三方卡券 第三方卡券" at bounding box center [384, 267] width 444 height 37
type input "400"
click at [179, 320] on icon at bounding box center [179, 319] width 9 height 9
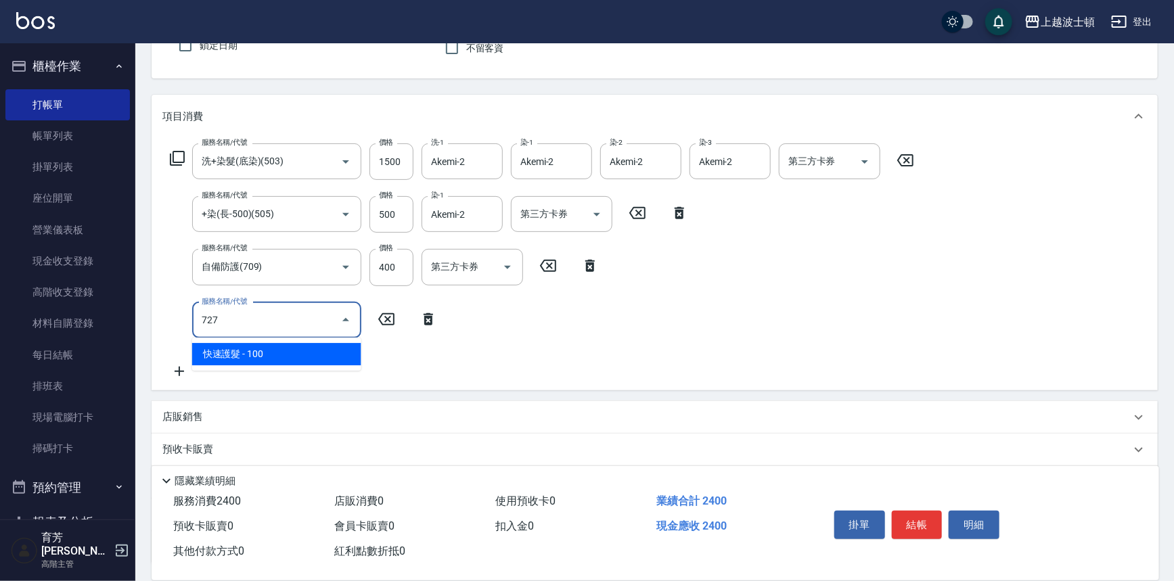
click at [264, 354] on span "快速護髮 - 100" at bounding box center [276, 354] width 169 height 22
type input "快速護髮(727)"
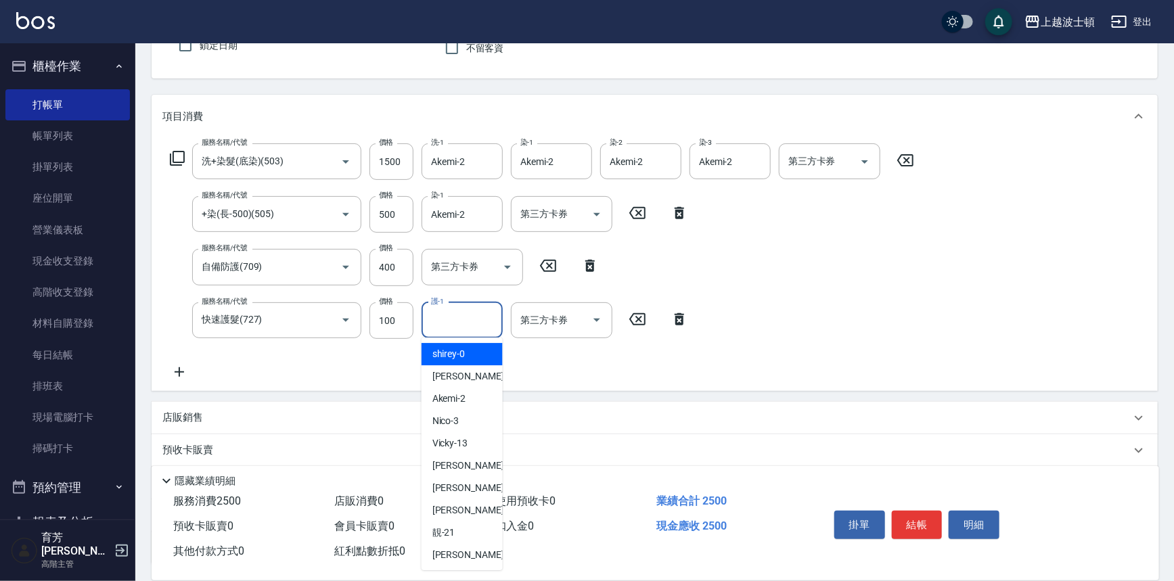
click at [457, 319] on input "護-1" at bounding box center [462, 320] width 69 height 24
click at [455, 399] on span "Akemi -2" at bounding box center [449, 399] width 34 height 14
type input "Akemi-2"
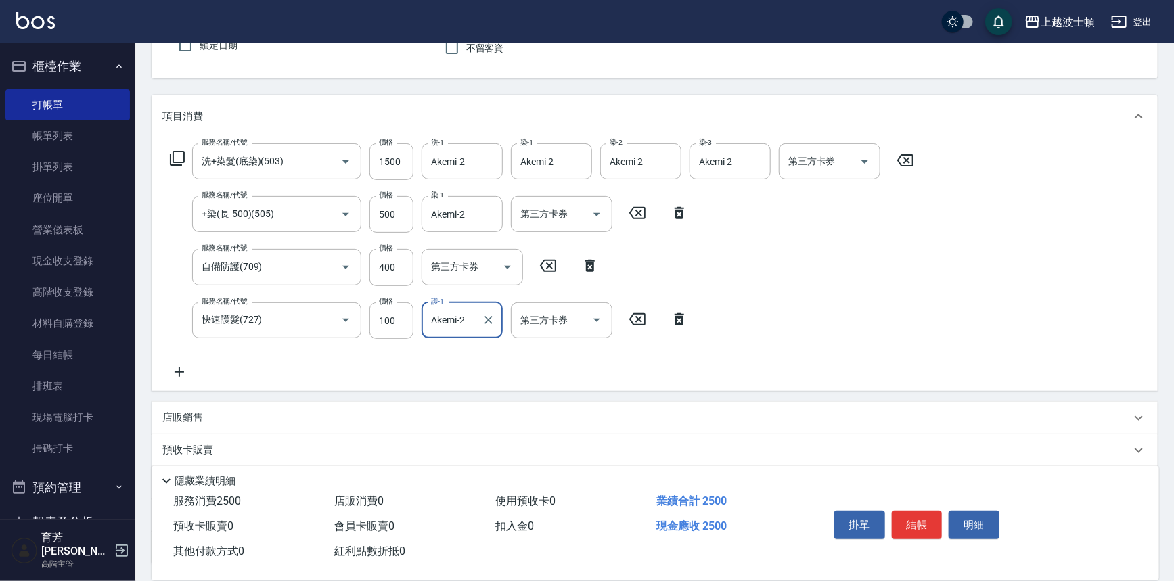
click at [894, 322] on div "服務名稱/代號 洗+染髮(底染)(503) 服務名稱/代號 價格 1500 價格 洗-1 Akemi-2 洗-1 染-1 Akemi-2 染-1 染-2 Ak…" at bounding box center [542, 261] width 760 height 237
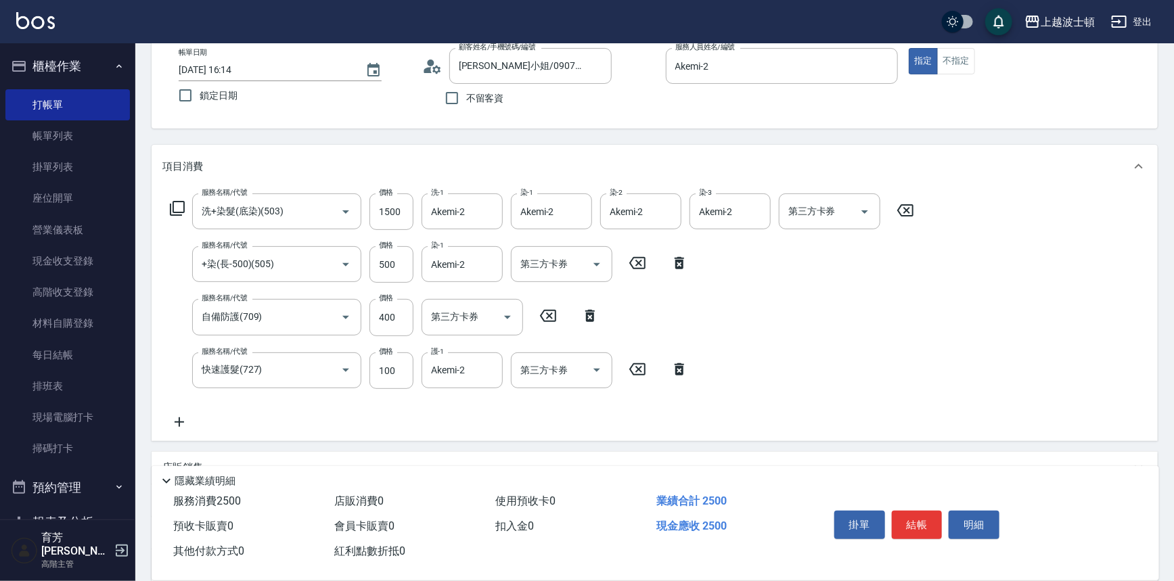
scroll to position [0, 0]
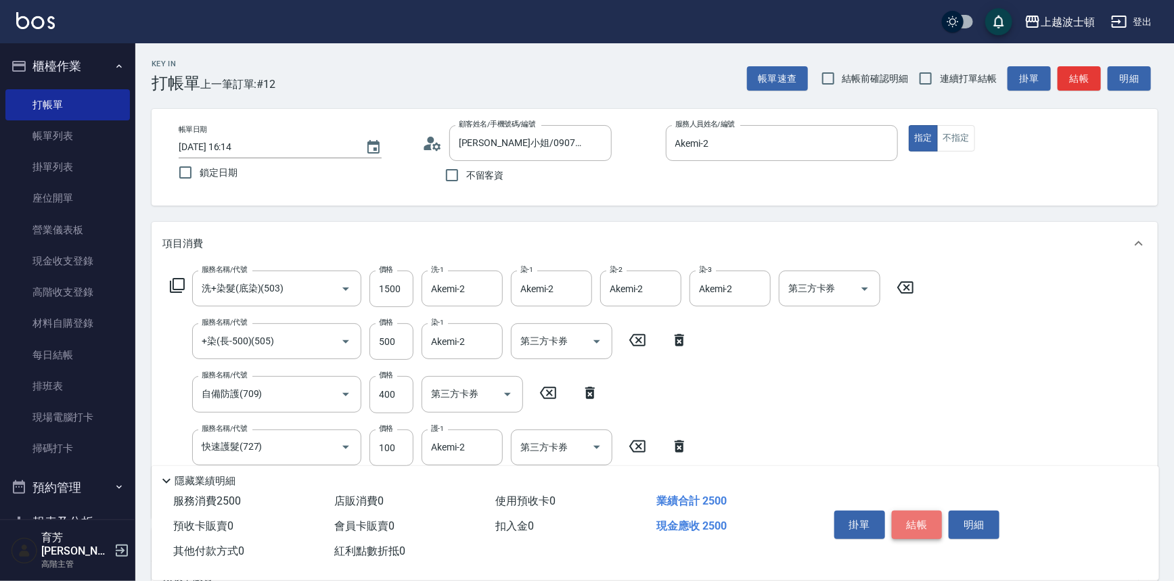
click at [906, 526] on button "結帳" at bounding box center [917, 525] width 51 height 28
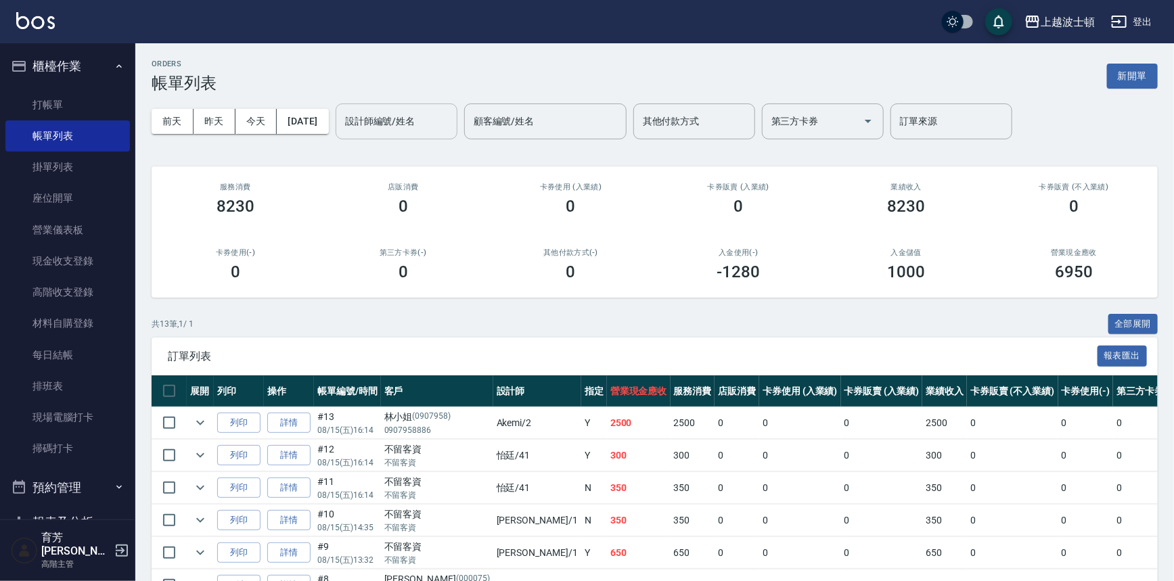
click at [439, 123] on input "設計師編號/姓名" at bounding box center [397, 122] width 110 height 24
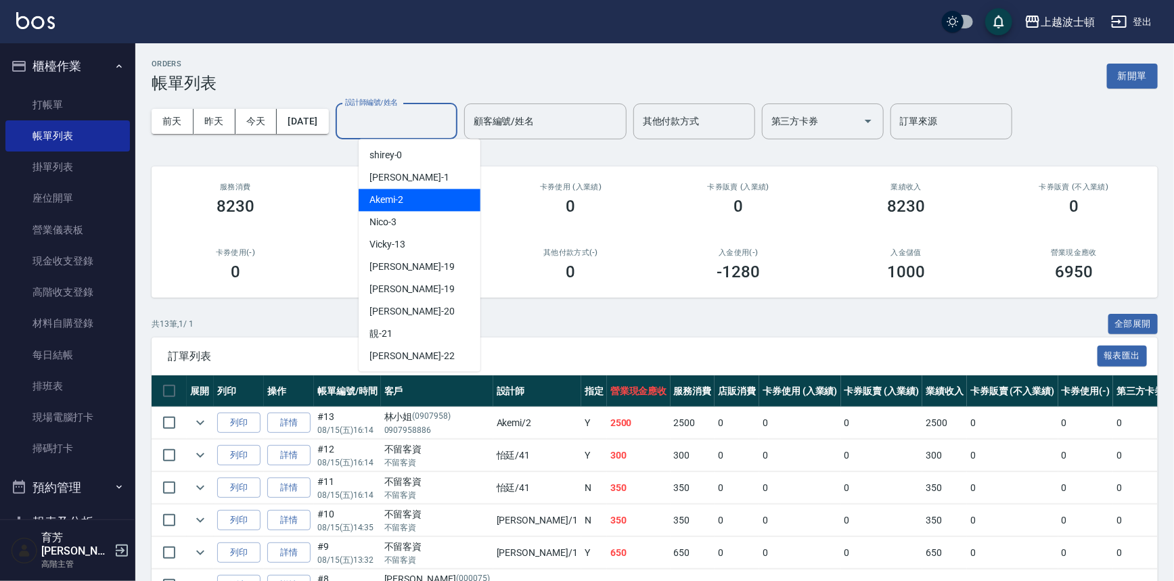
click at [446, 196] on div "Akemi -2" at bounding box center [420, 200] width 122 height 22
type input "Akemi-2"
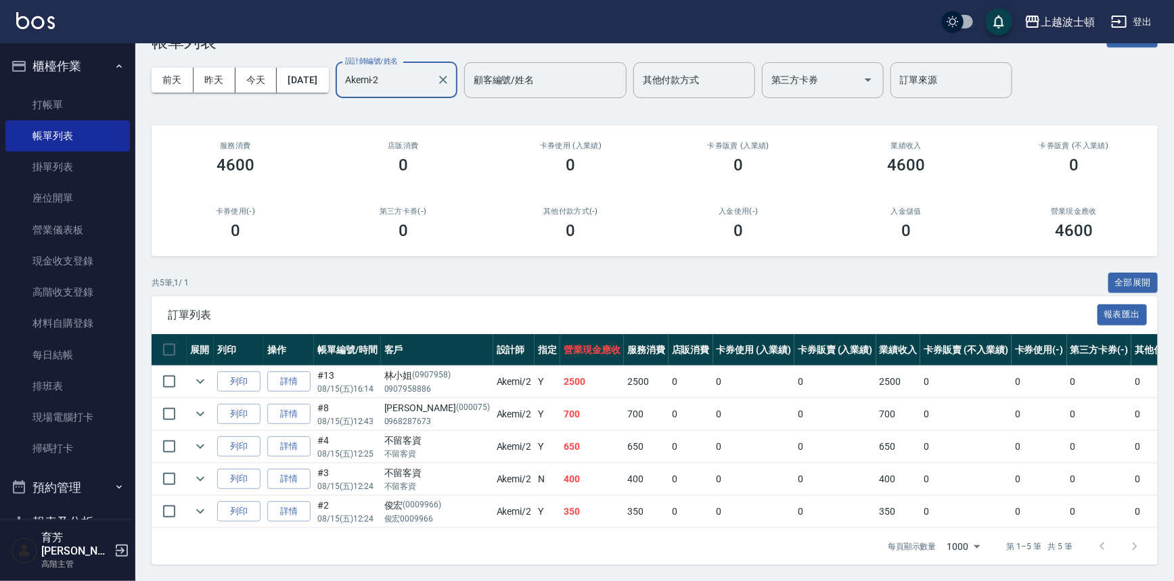
scroll to position [49, 0]
click at [73, 99] on link "打帳單" at bounding box center [67, 104] width 124 height 31
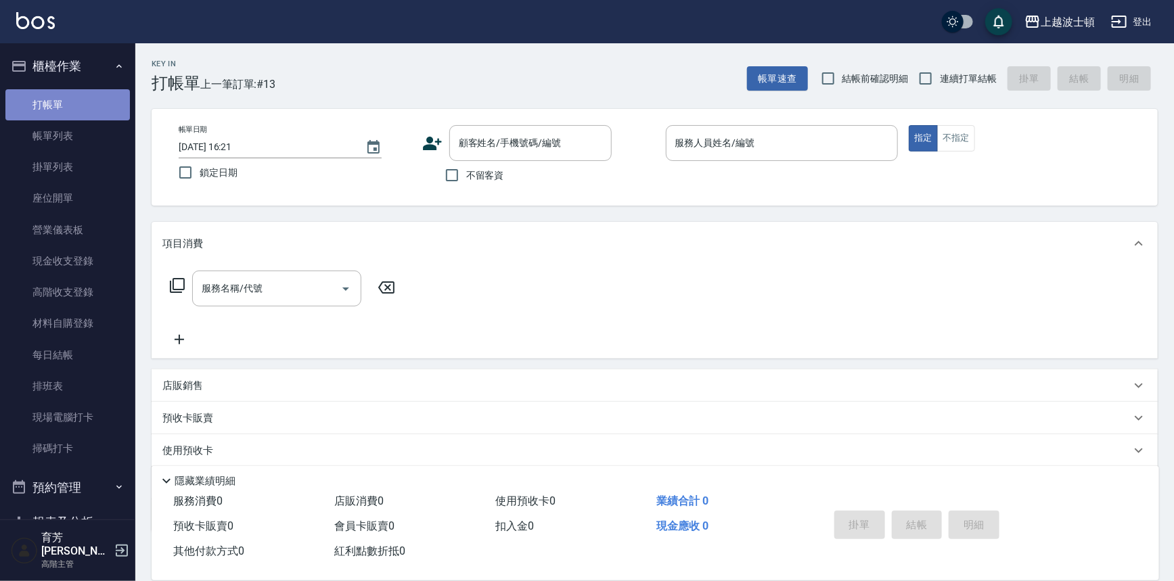
click at [74, 99] on link "打帳單" at bounding box center [67, 104] width 124 height 31
drag, startPoint x: 135, startPoint y: 139, endPoint x: 132, endPoint y: 274, distance: 135.3
click at [132, 274] on div "櫃檯作業 打帳單 帳單列表 掛單列表 座位開單 營業儀表板 現金收支登錄 高階收支登錄 材料自購登錄 每日結帳 排班表 現場電腦打卡 掃碼打卡 預約管理 預約…" at bounding box center [68, 312] width 136 height 538
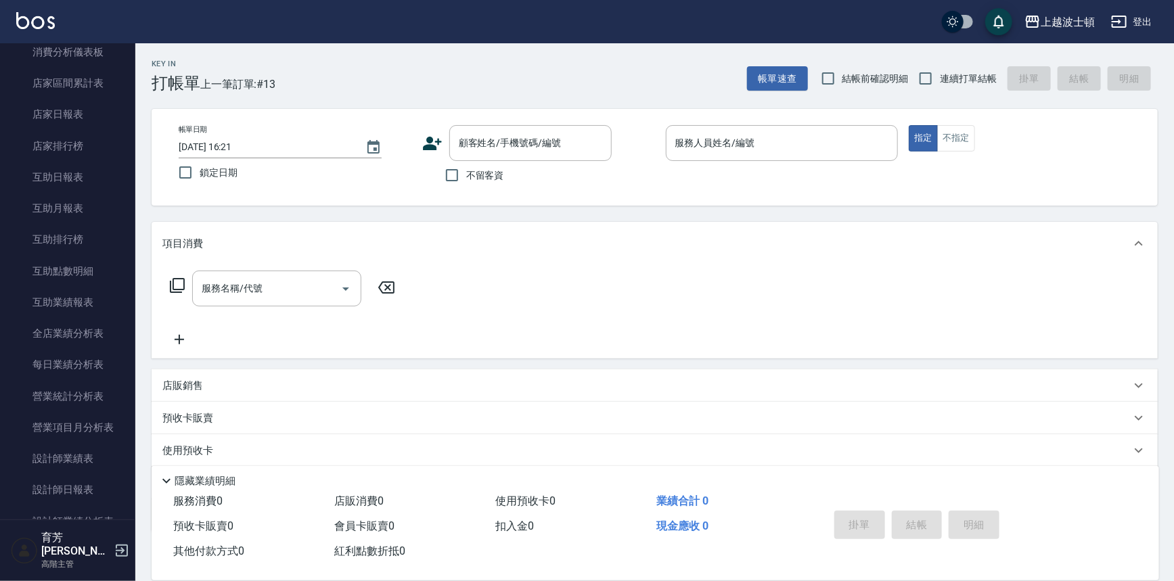
scroll to position [553, 0]
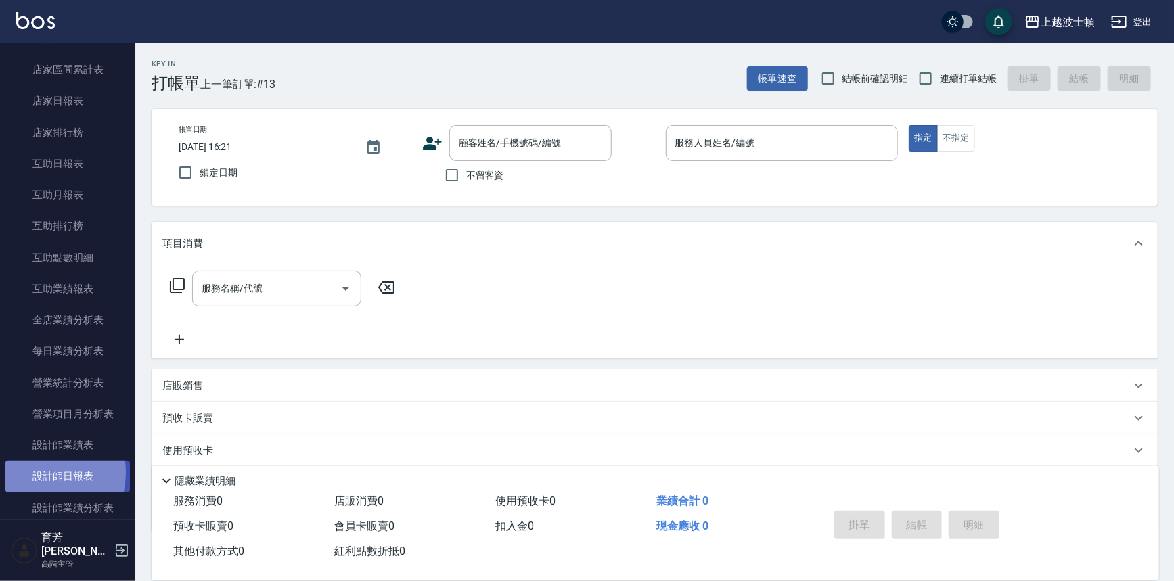
click at [35, 472] on link "設計師日報表" at bounding box center [67, 476] width 124 height 31
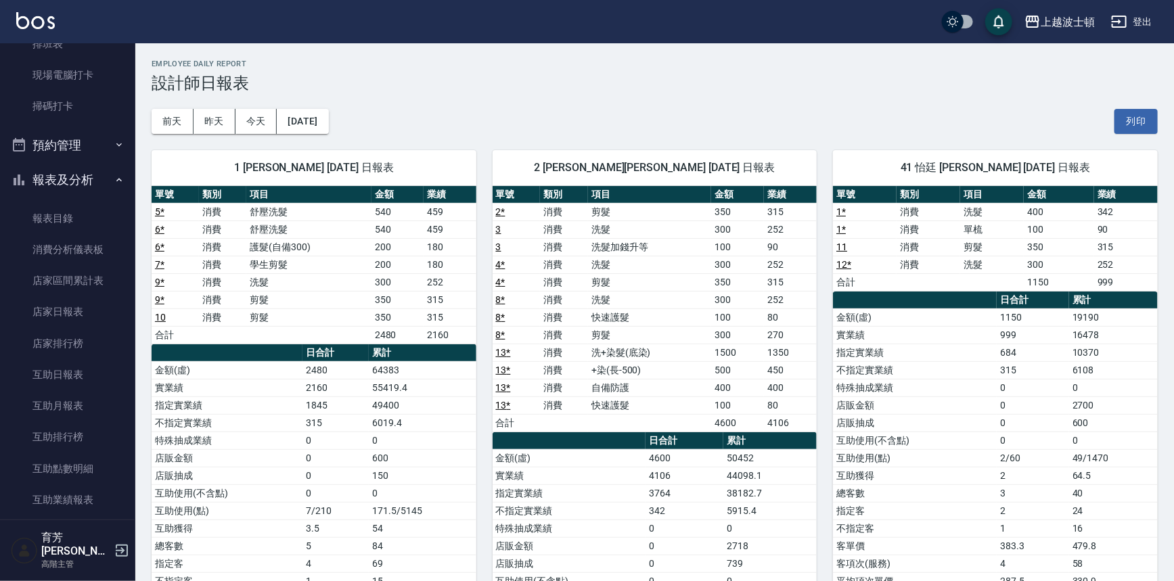
scroll to position [328, 0]
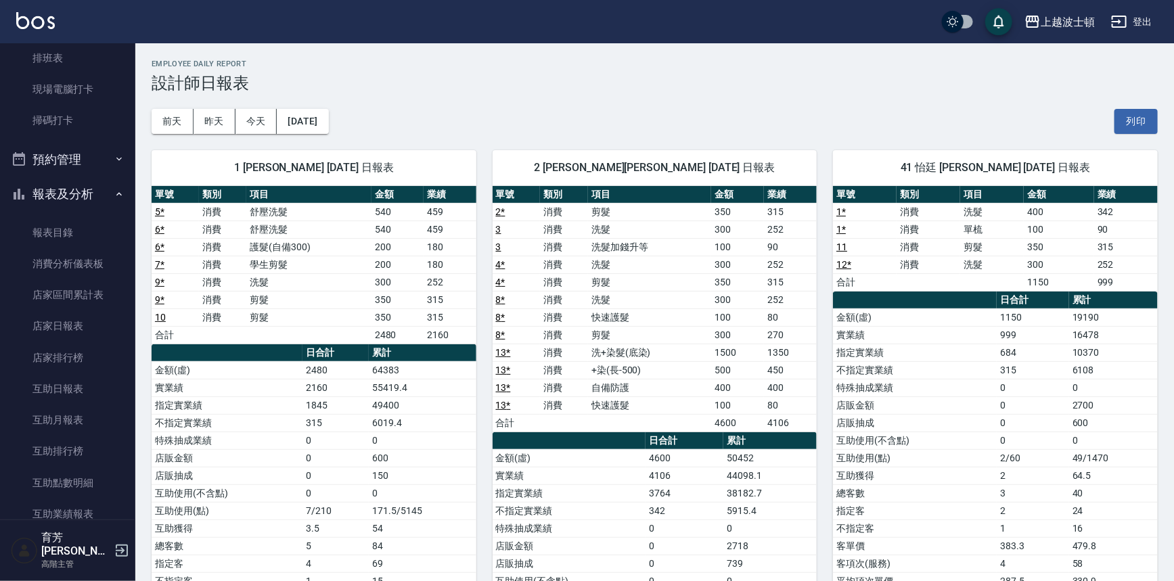
click at [70, 195] on button "報表及分析" at bounding box center [67, 194] width 124 height 35
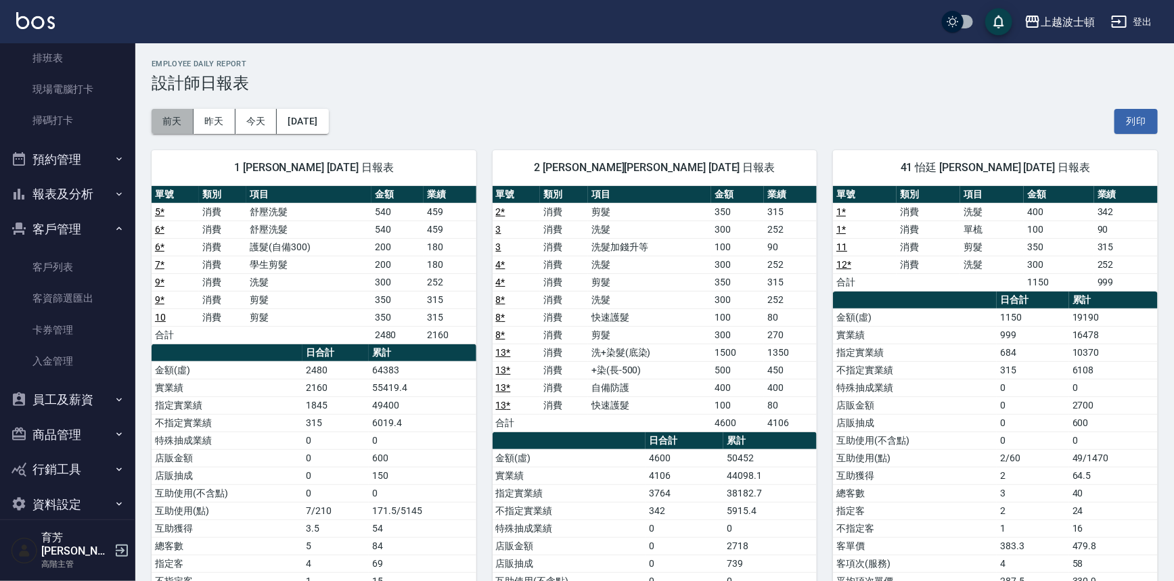
click at [162, 128] on button "前天" at bounding box center [173, 121] width 42 height 25
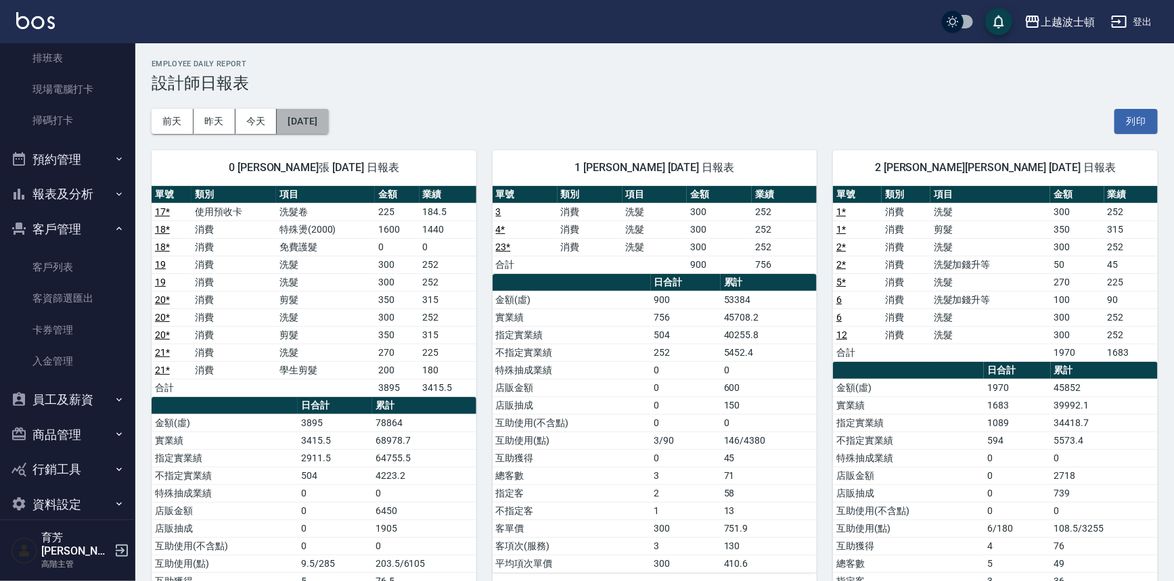
click at [292, 124] on button "[DATE]" at bounding box center [302, 121] width 51 height 25
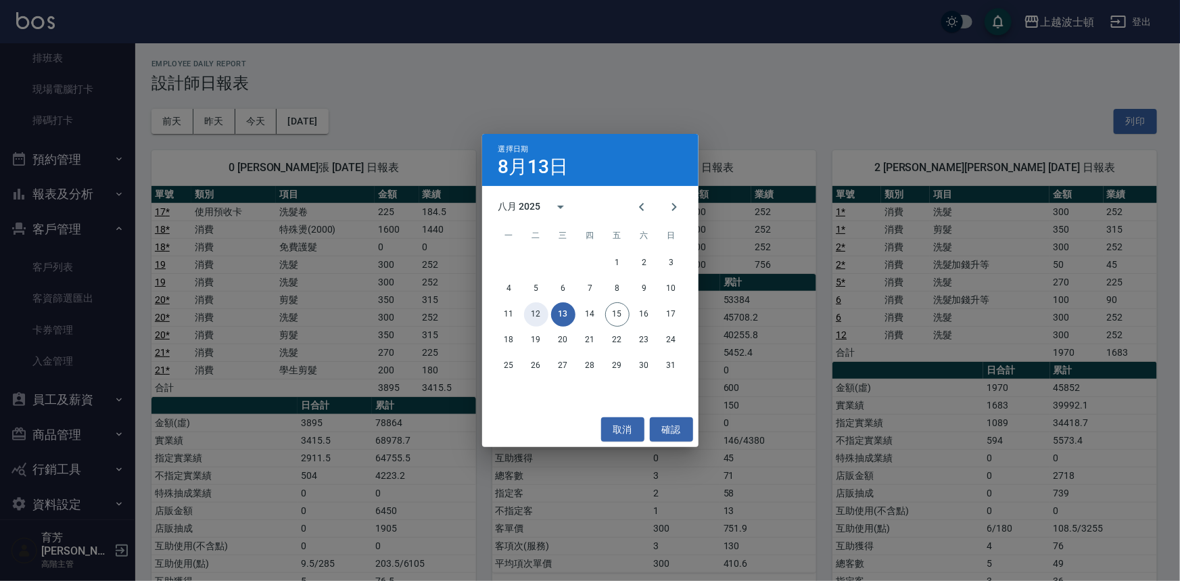
click at [538, 321] on button "12" at bounding box center [536, 314] width 24 height 24
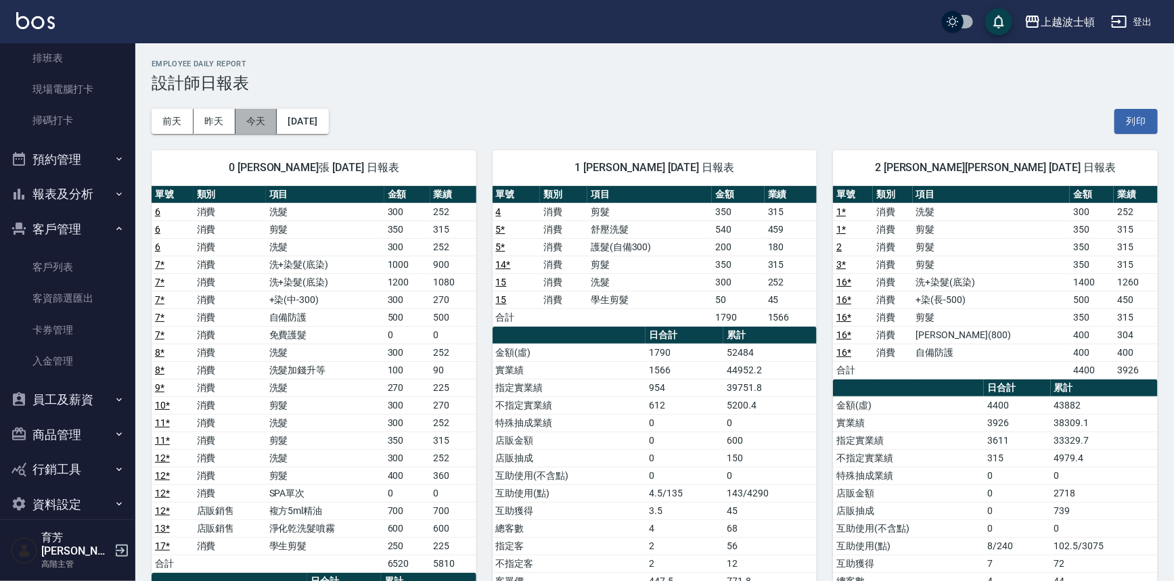
click at [252, 120] on button "今天" at bounding box center [256, 121] width 42 height 25
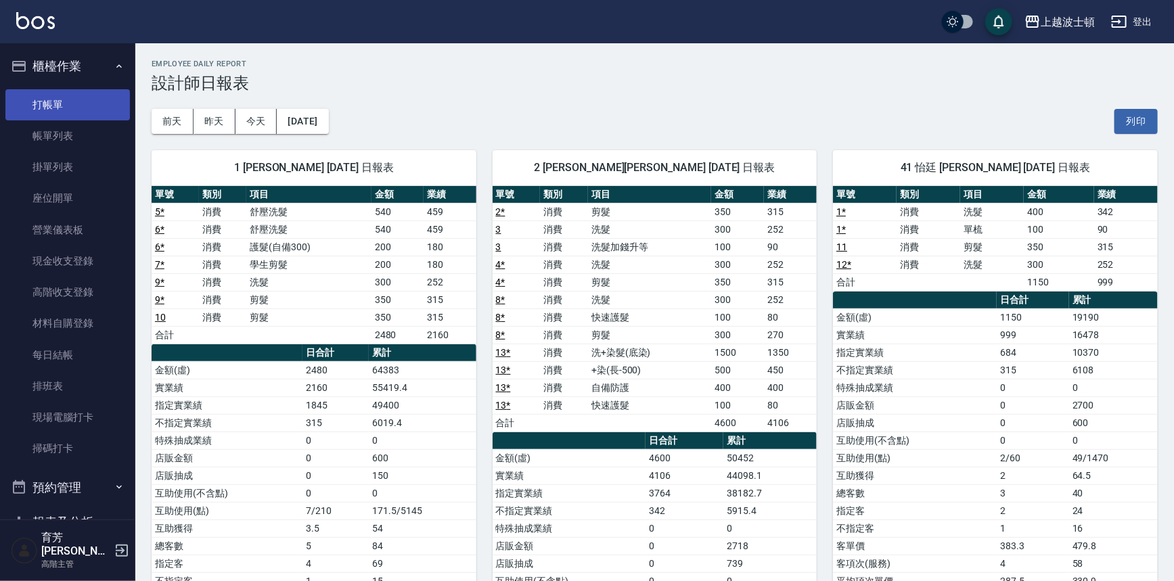
click at [79, 100] on link "打帳單" at bounding box center [67, 104] width 124 height 31
